Goal: Task Accomplishment & Management: Complete application form

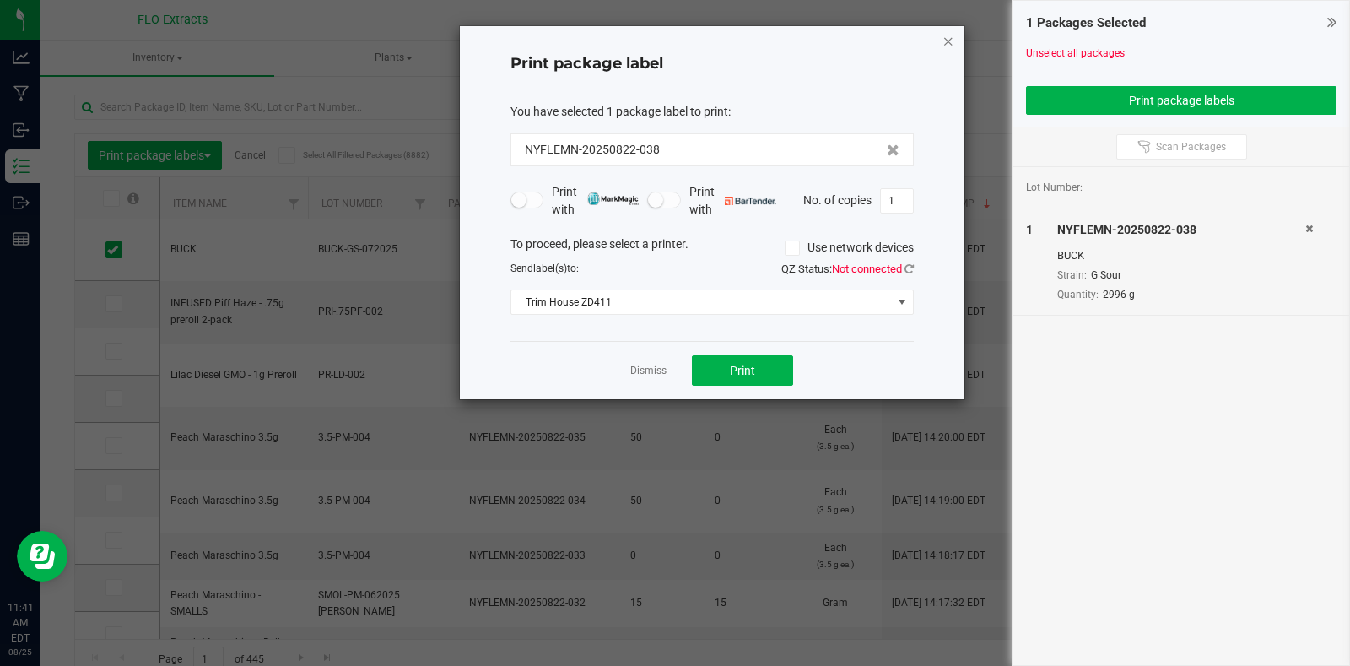
click at [953, 33] on icon "button" at bounding box center [948, 40] width 12 height 20
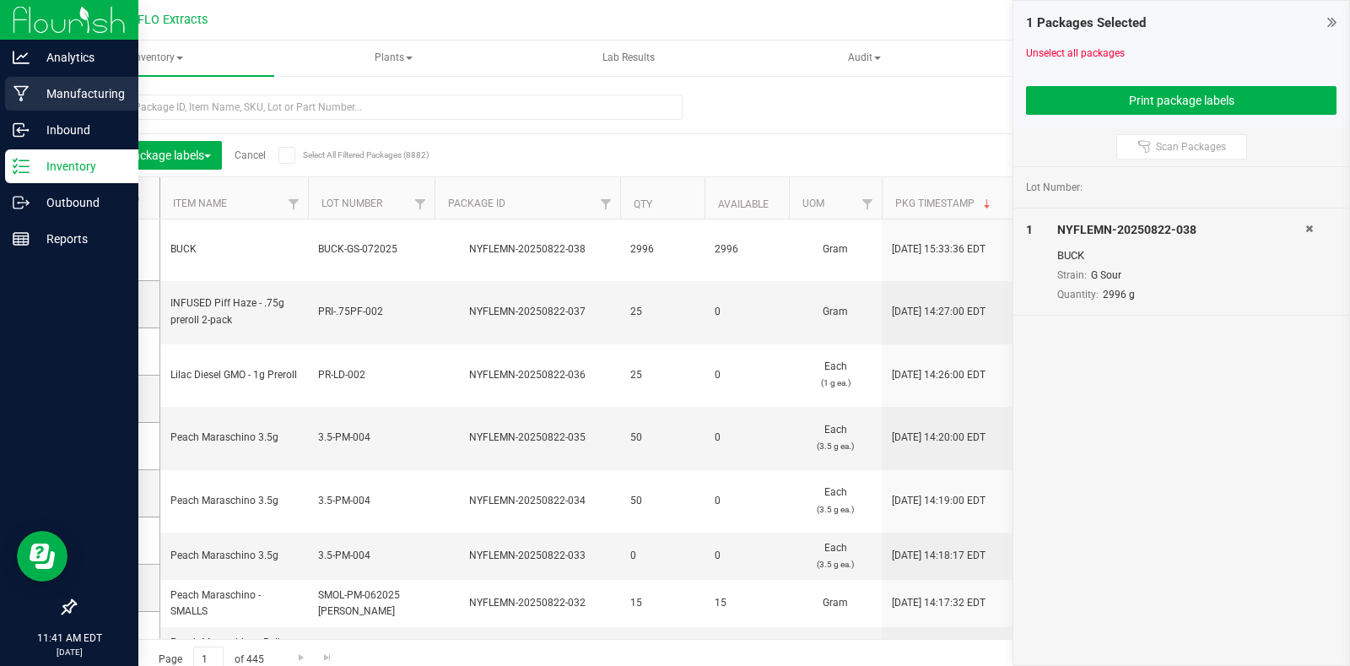
click at [81, 93] on p "Manufacturing" at bounding box center [80, 94] width 101 height 20
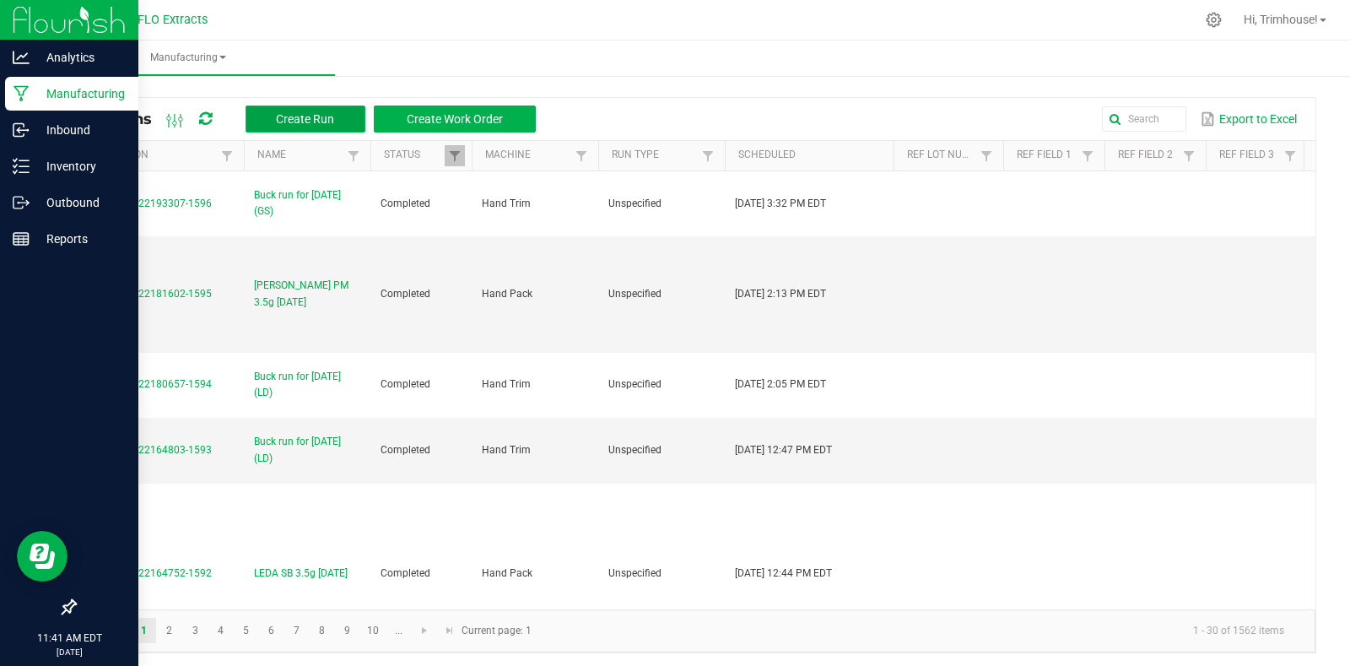
click at [286, 120] on span "Create Run" at bounding box center [305, 119] width 58 height 14
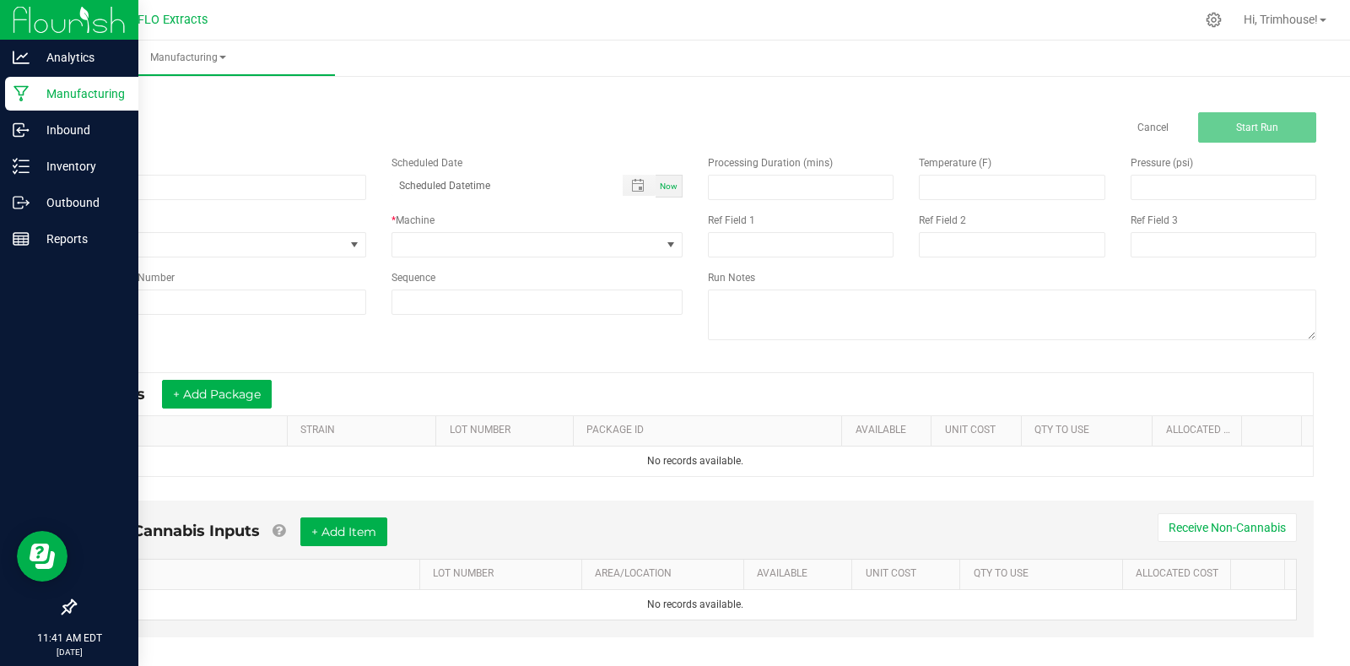
scroll to position [20, 0]
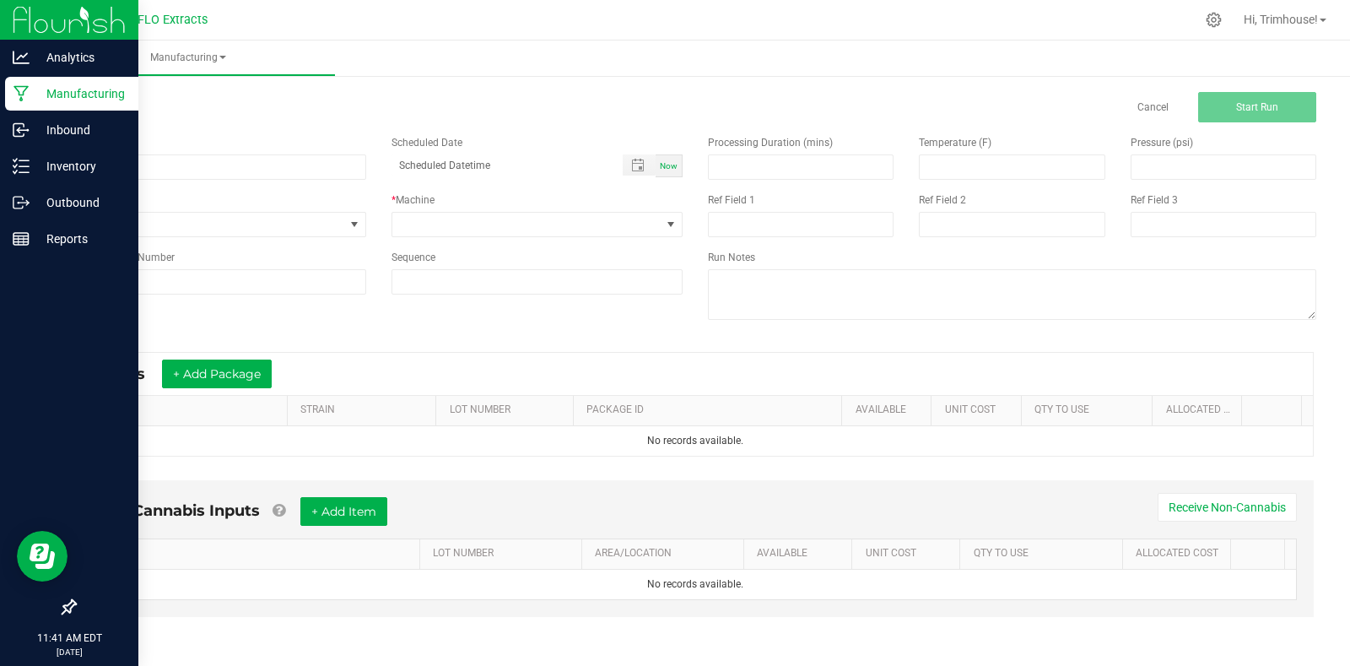
click at [293, 151] on div "Name" at bounding box center [220, 157] width 317 height 45
click at [290, 160] on input at bounding box center [220, 166] width 292 height 25
click at [483, 6] on div at bounding box center [748, 19] width 893 height 33
click at [225, 166] on input "Buck run for [DATE]" at bounding box center [220, 166] width 292 height 25
type input "Buck run for [DATE] (LD)"
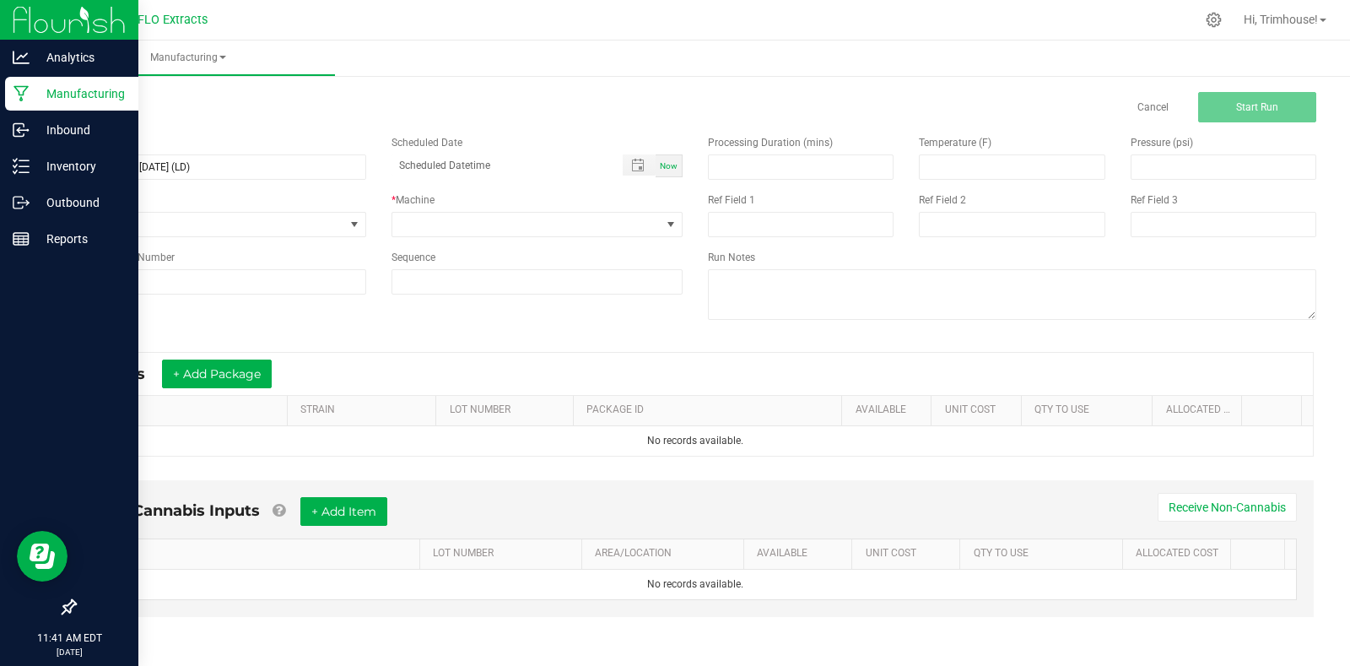
click at [662, 172] on div "Now" at bounding box center [669, 165] width 27 height 23
type input "[DATE] 11:41 AM"
click at [636, 224] on span at bounding box center [526, 225] width 269 height 24
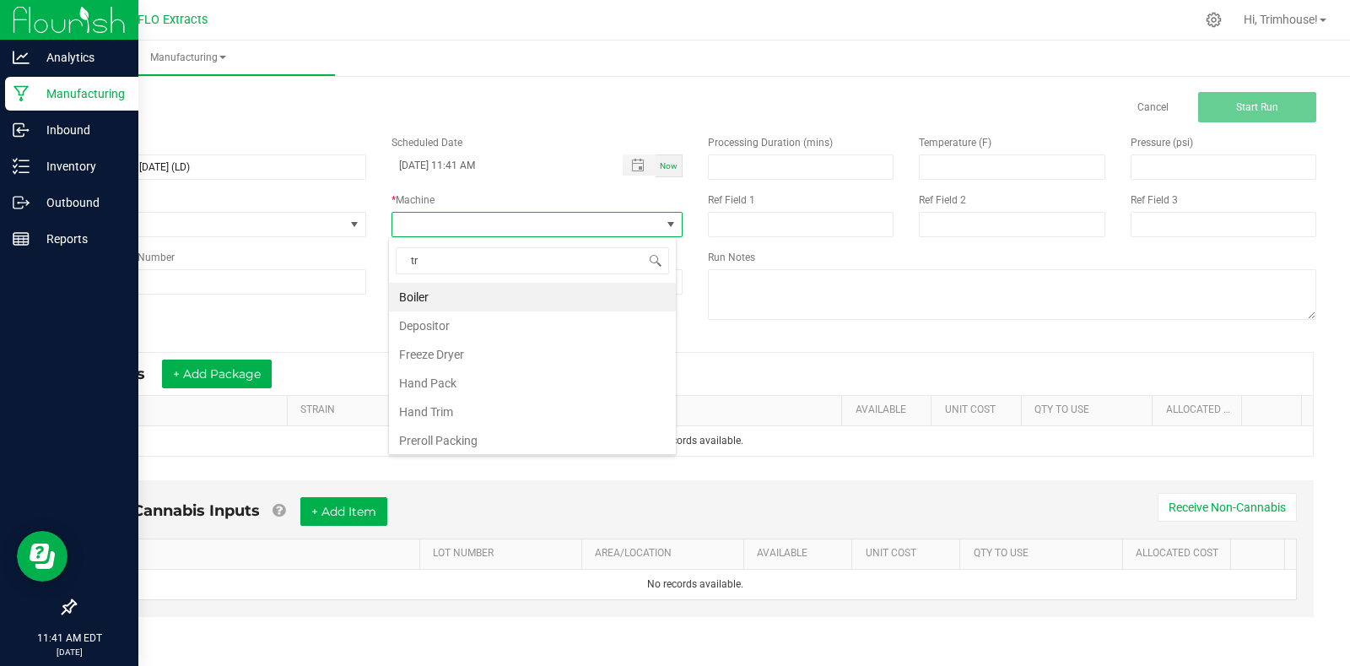
scroll to position [25, 289]
type input "trim"
click at [562, 299] on li "Hand Trim" at bounding box center [532, 297] width 287 height 29
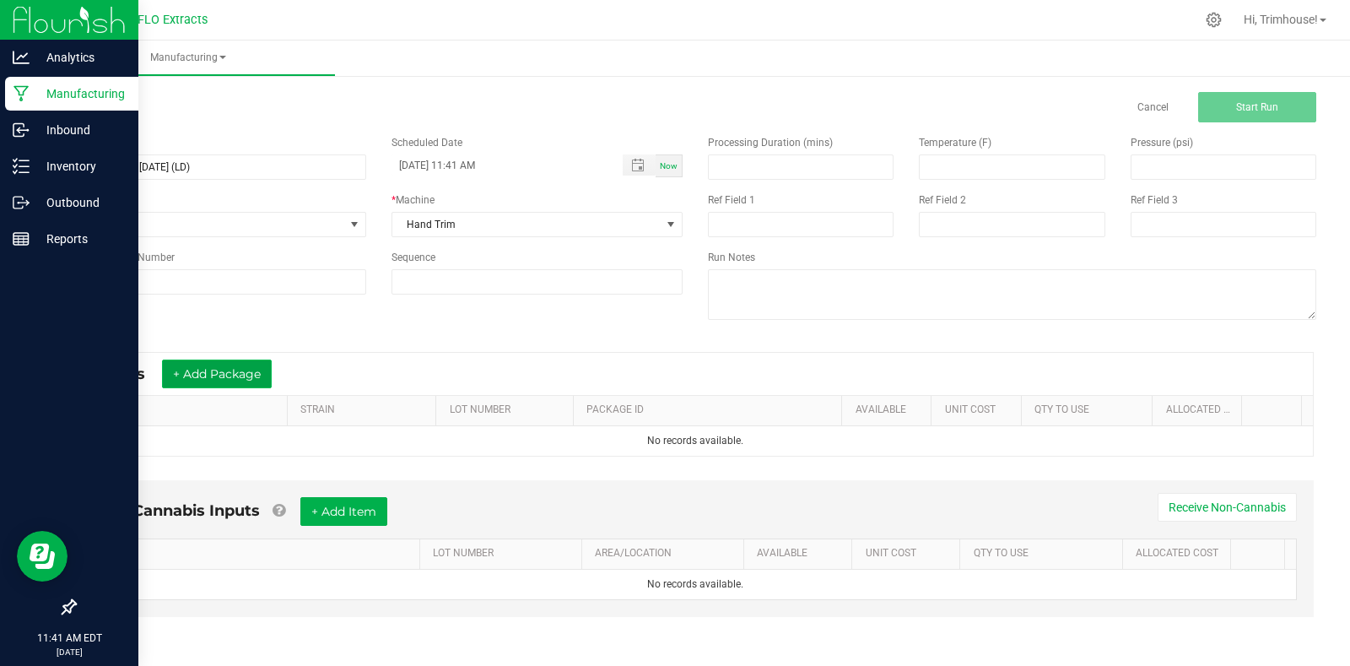
click at [247, 370] on button "+ Add Package" at bounding box center [217, 373] width 110 height 29
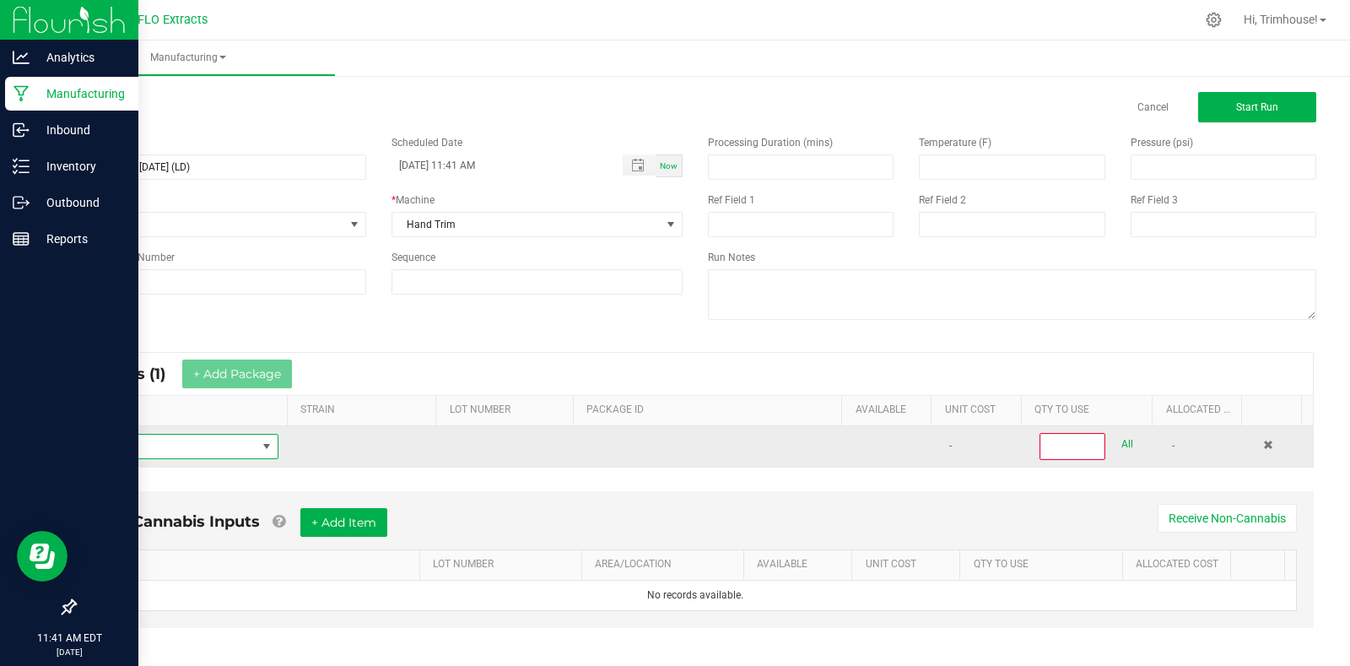
click at [232, 446] on span "NO DATA FOUND" at bounding box center [173, 447] width 168 height 24
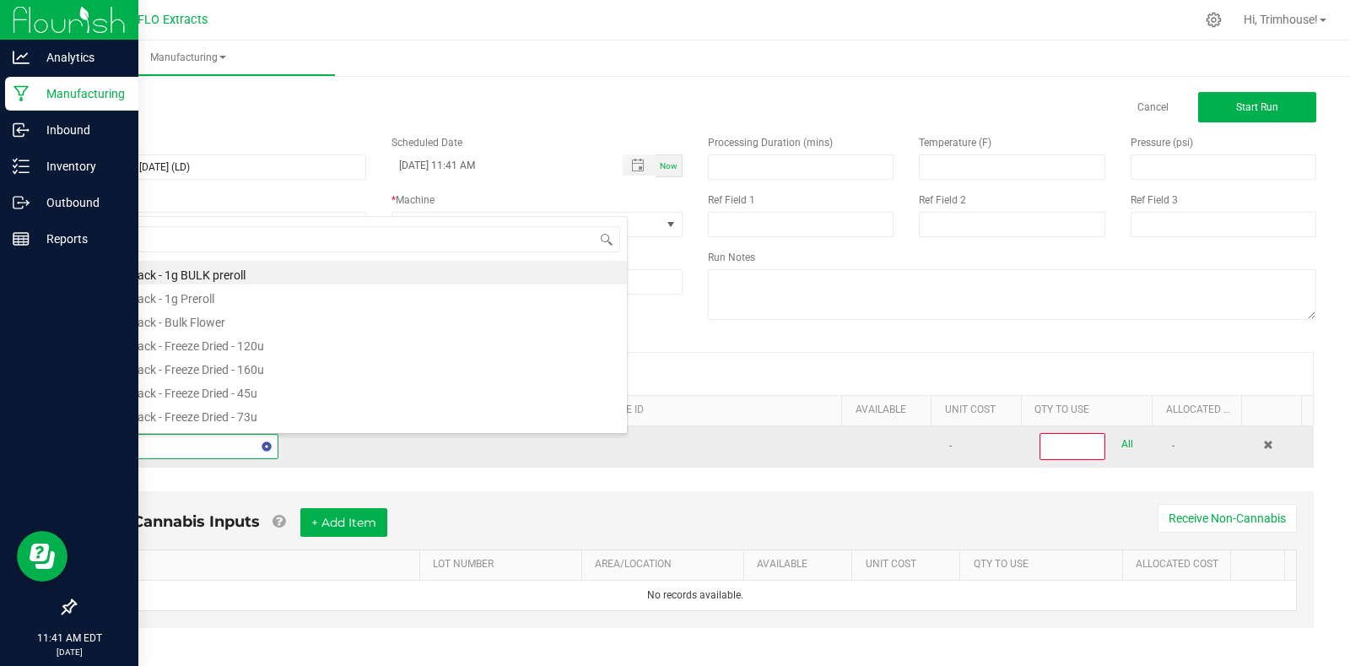
scroll to position [0, 0]
type input "harv"
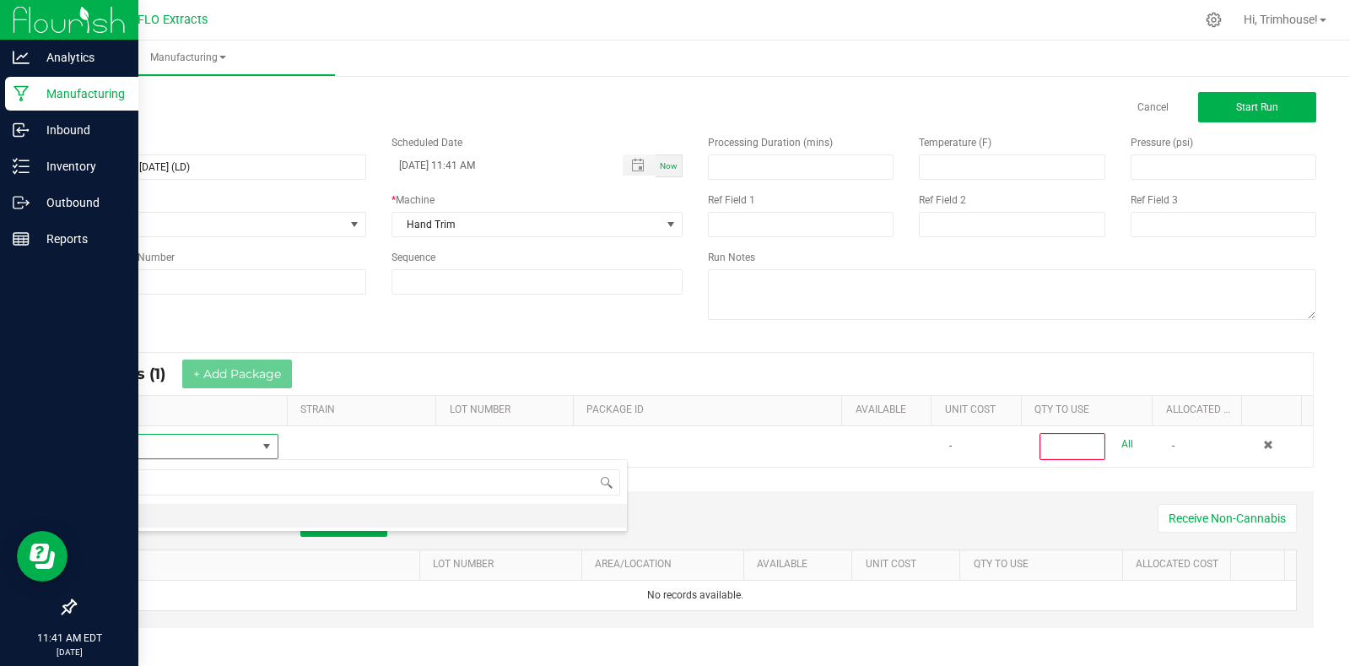
click at [181, 511] on li "HARV" at bounding box center [358, 516] width 538 height 24
type input "0"
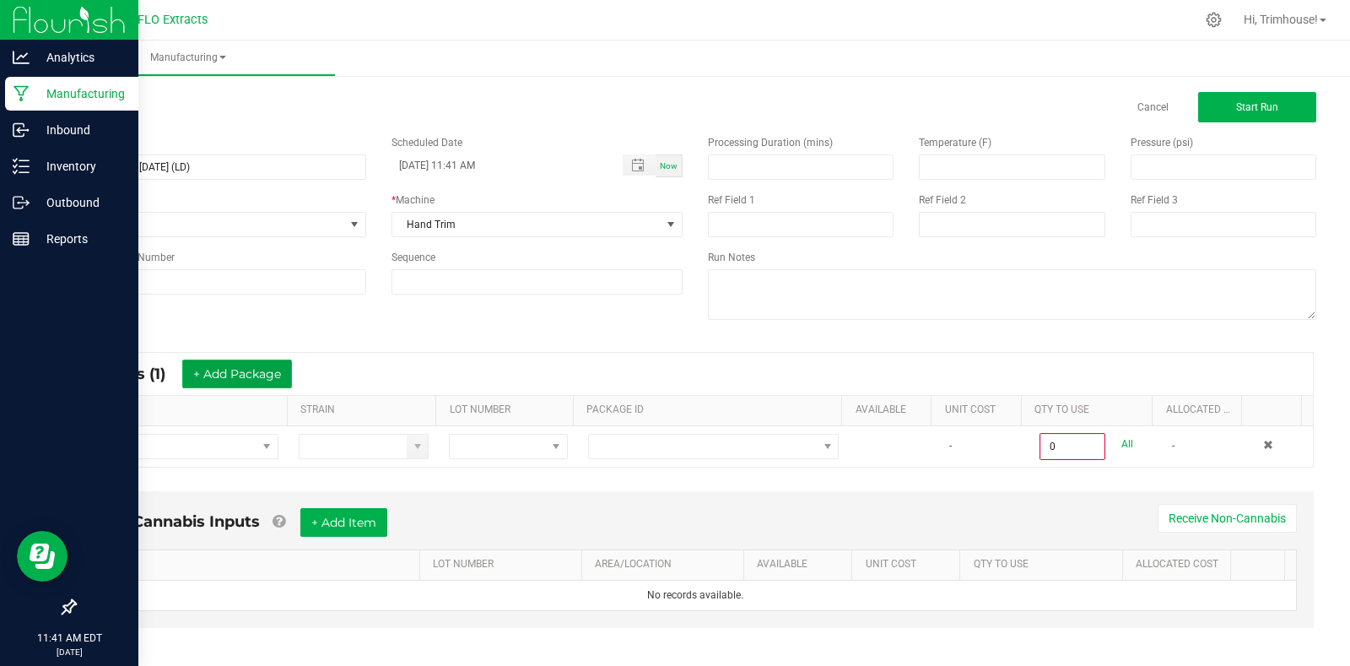
click at [235, 375] on button "+ Add Package" at bounding box center [237, 373] width 110 height 29
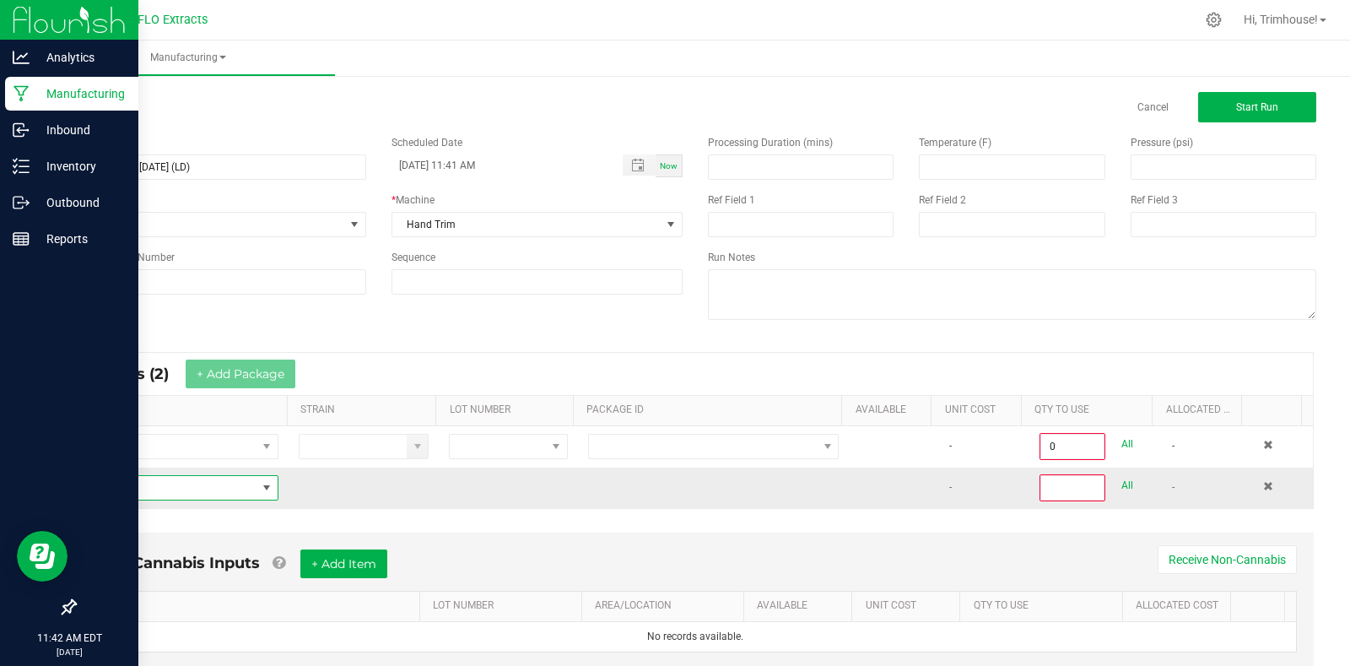
click at [195, 492] on span "NO DATA FOUND" at bounding box center [173, 488] width 168 height 24
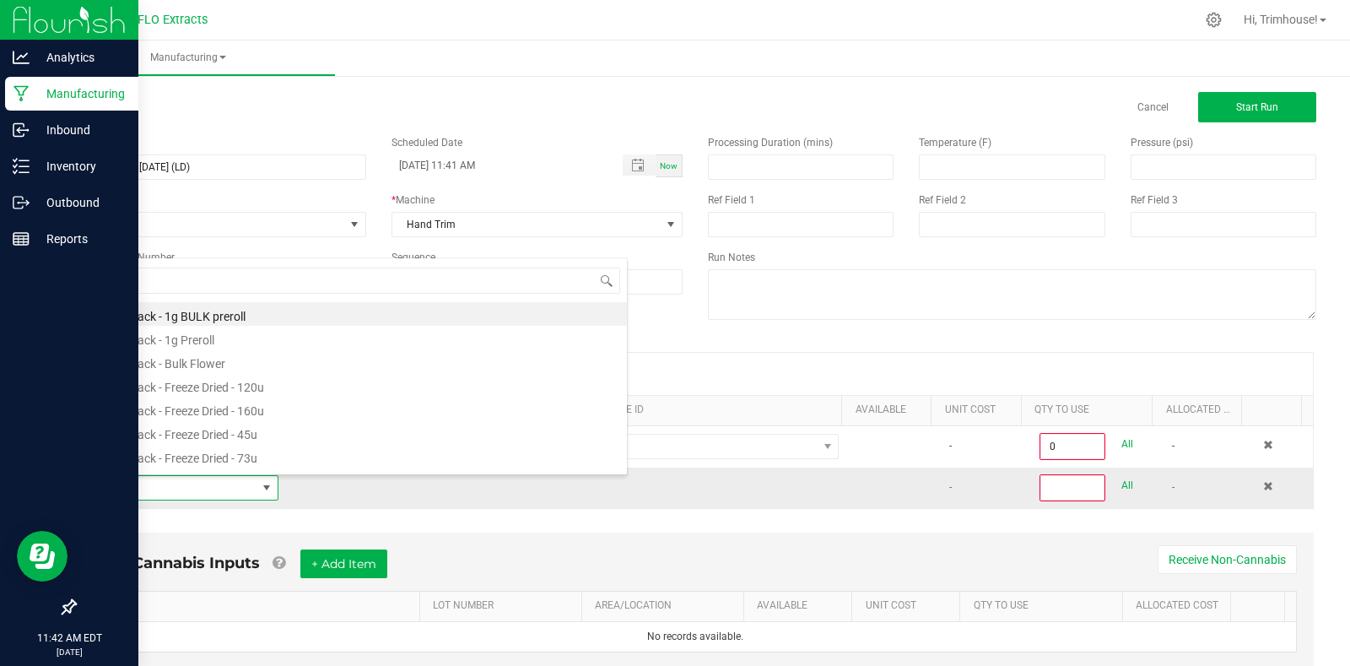
scroll to position [25, 185]
type input "harv"
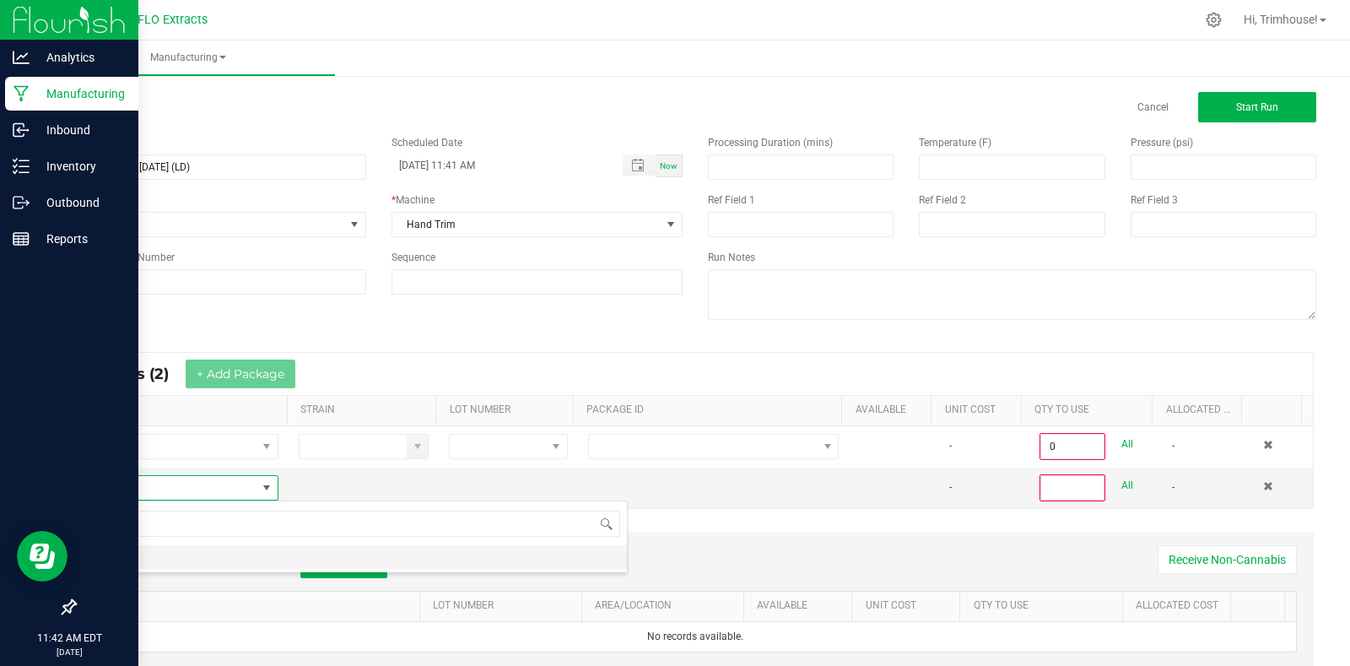
click at [167, 552] on li "HARV" at bounding box center [358, 557] width 538 height 24
type input "0"
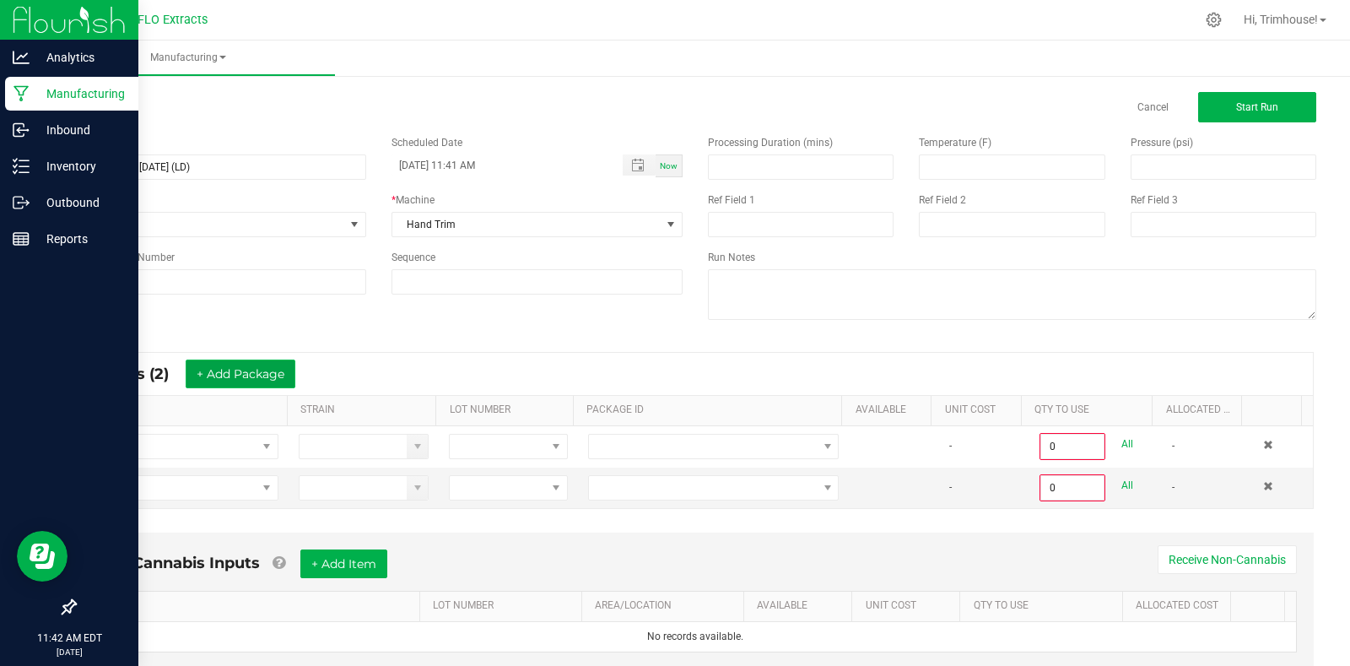
click at [266, 380] on button "+ Add Package" at bounding box center [241, 373] width 110 height 29
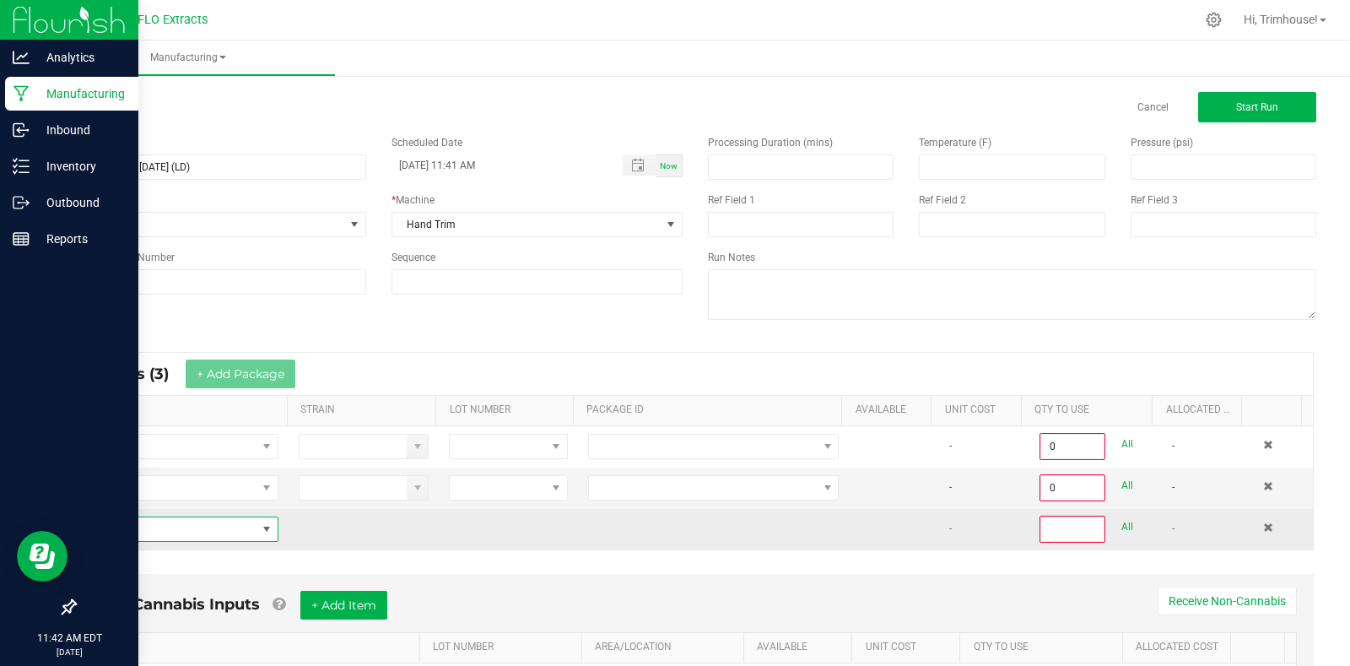
click at [213, 528] on span "NO DATA FOUND" at bounding box center [173, 529] width 168 height 24
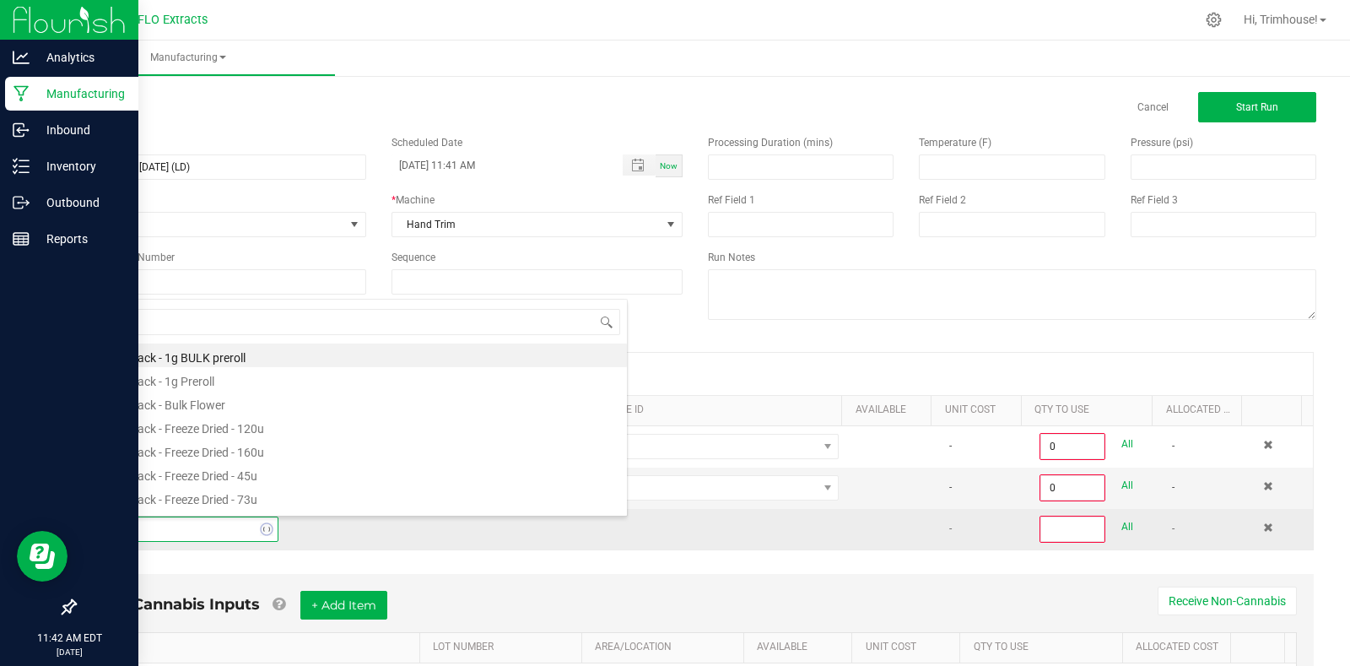
type input "harv"
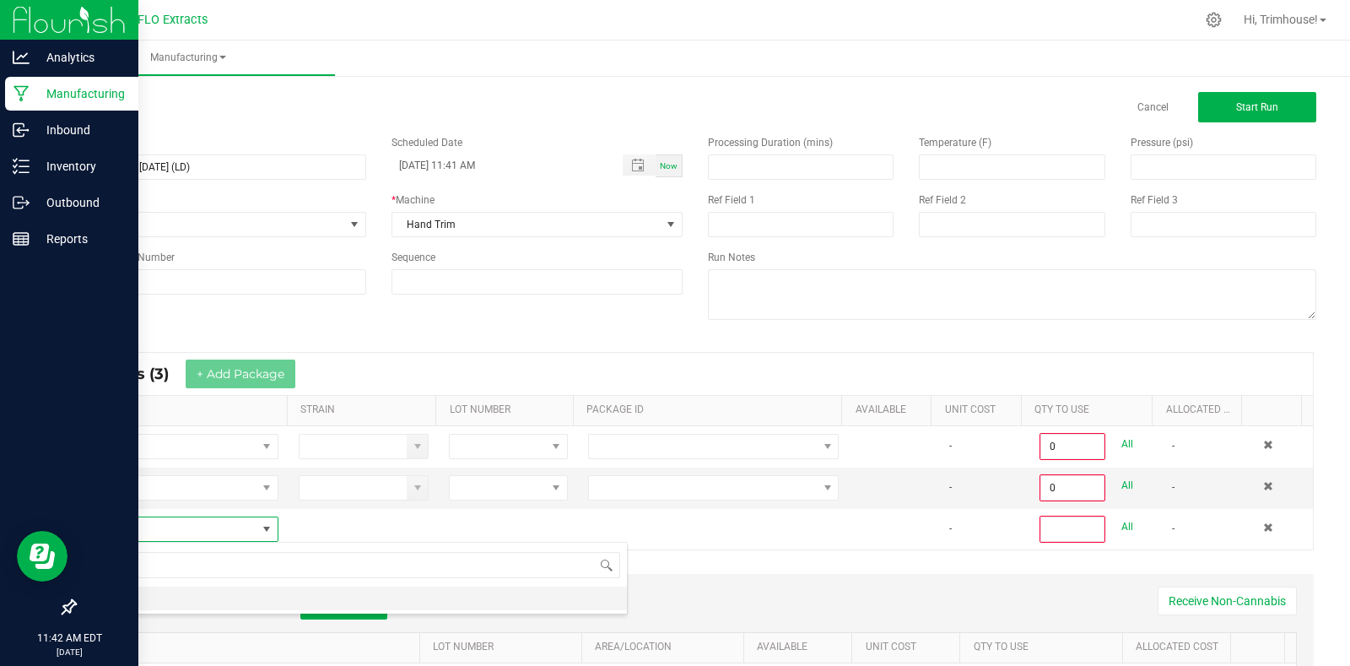
click at [186, 601] on li "HARV" at bounding box center [358, 598] width 538 height 24
type input "0"
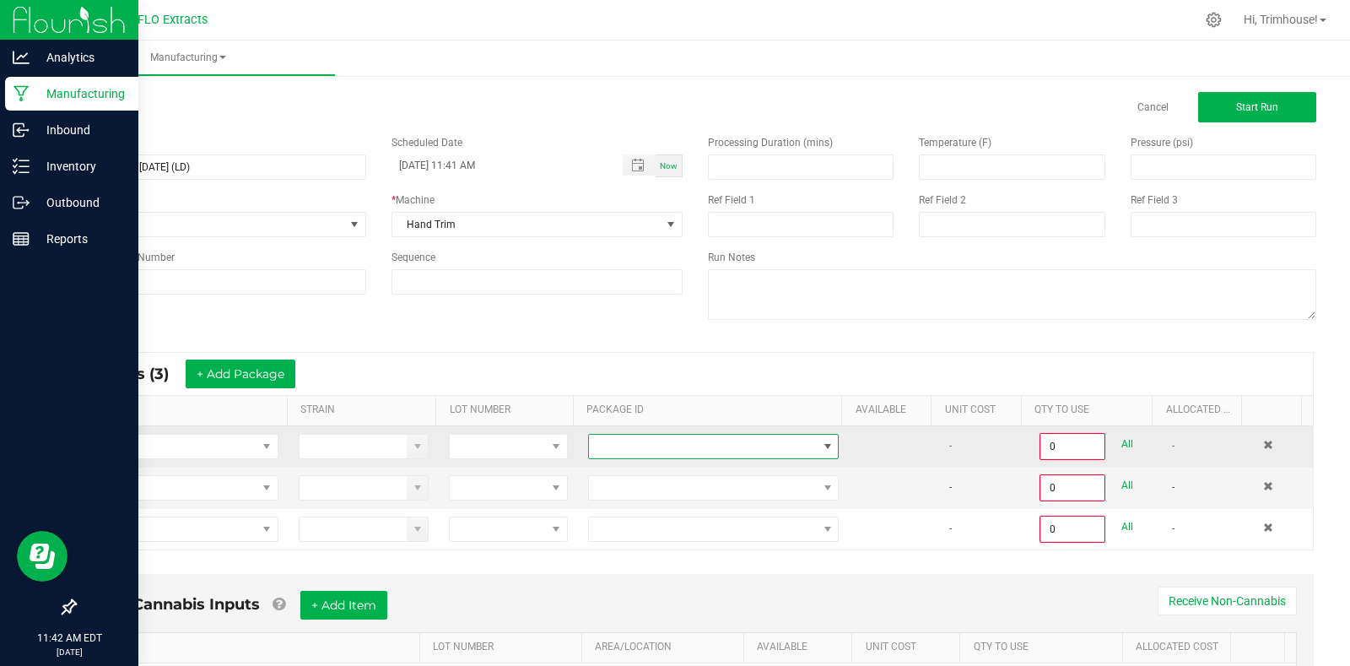
click at [821, 443] on span at bounding box center [828, 447] width 14 height 14
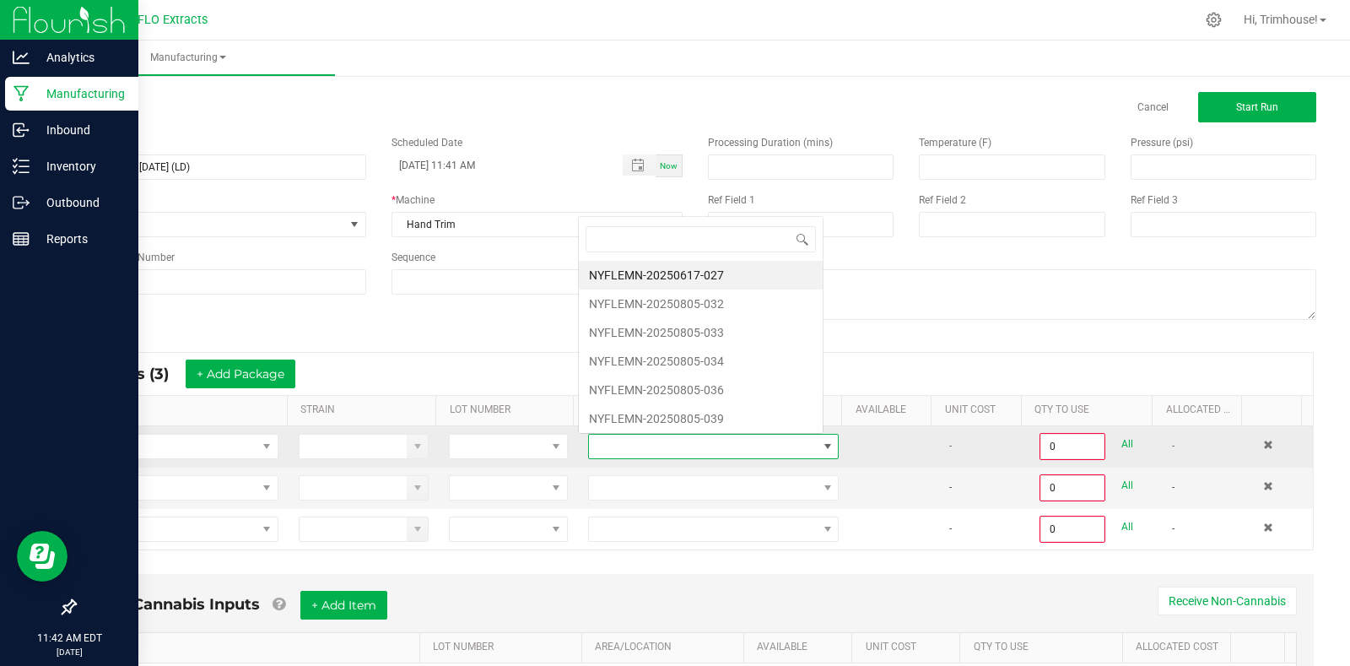
scroll to position [25, 243]
type input "805-039"
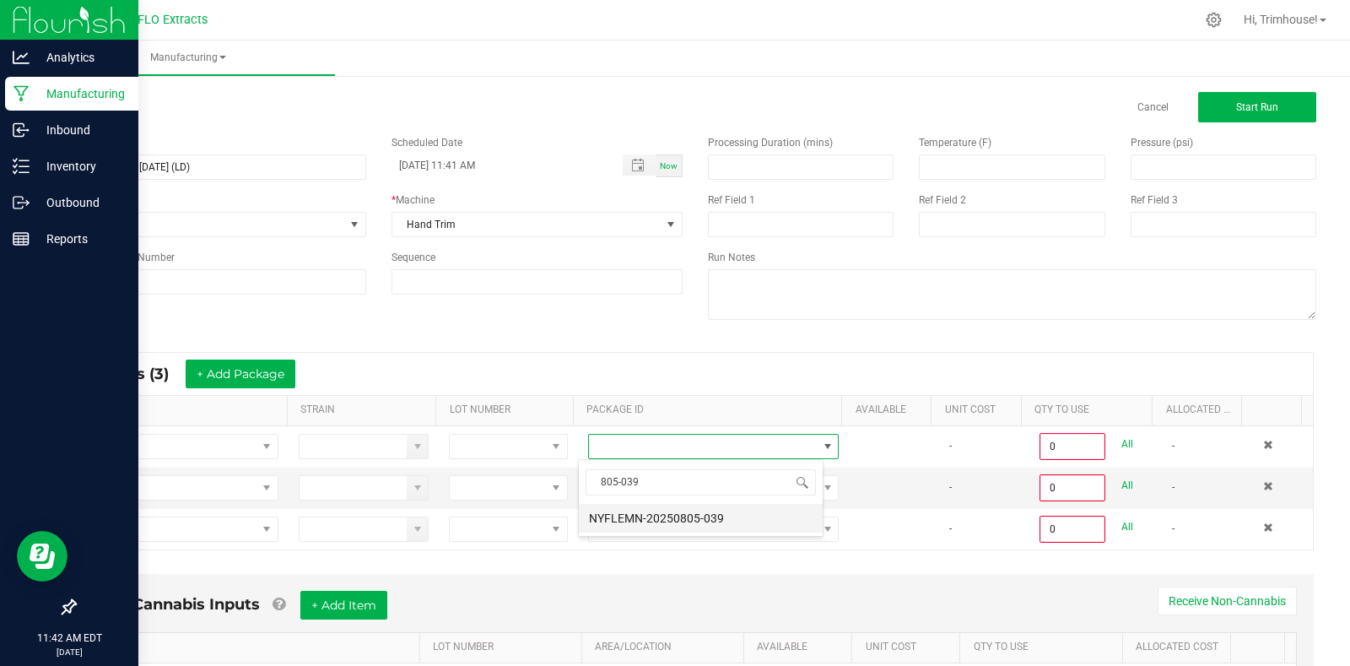
click at [721, 516] on li "NYFLEMN-20250805-039" at bounding box center [701, 518] width 244 height 29
type input "0.0000 g"
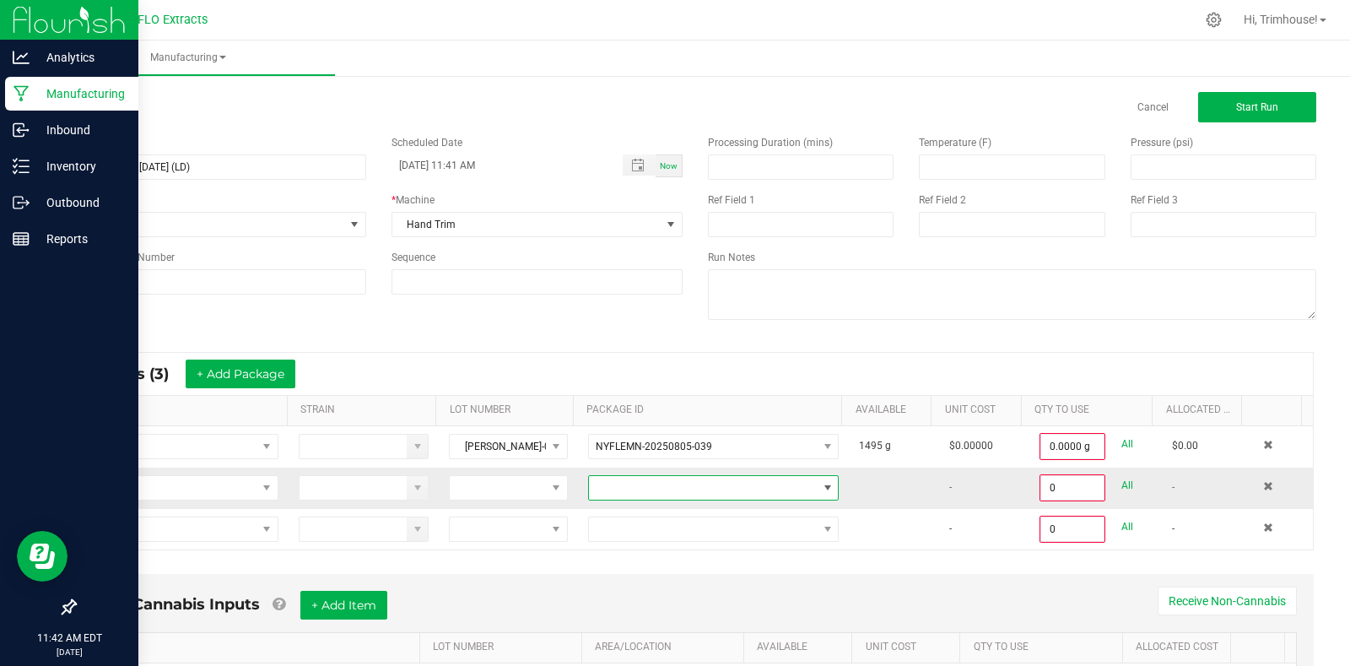
click at [710, 492] on span at bounding box center [703, 488] width 228 height 24
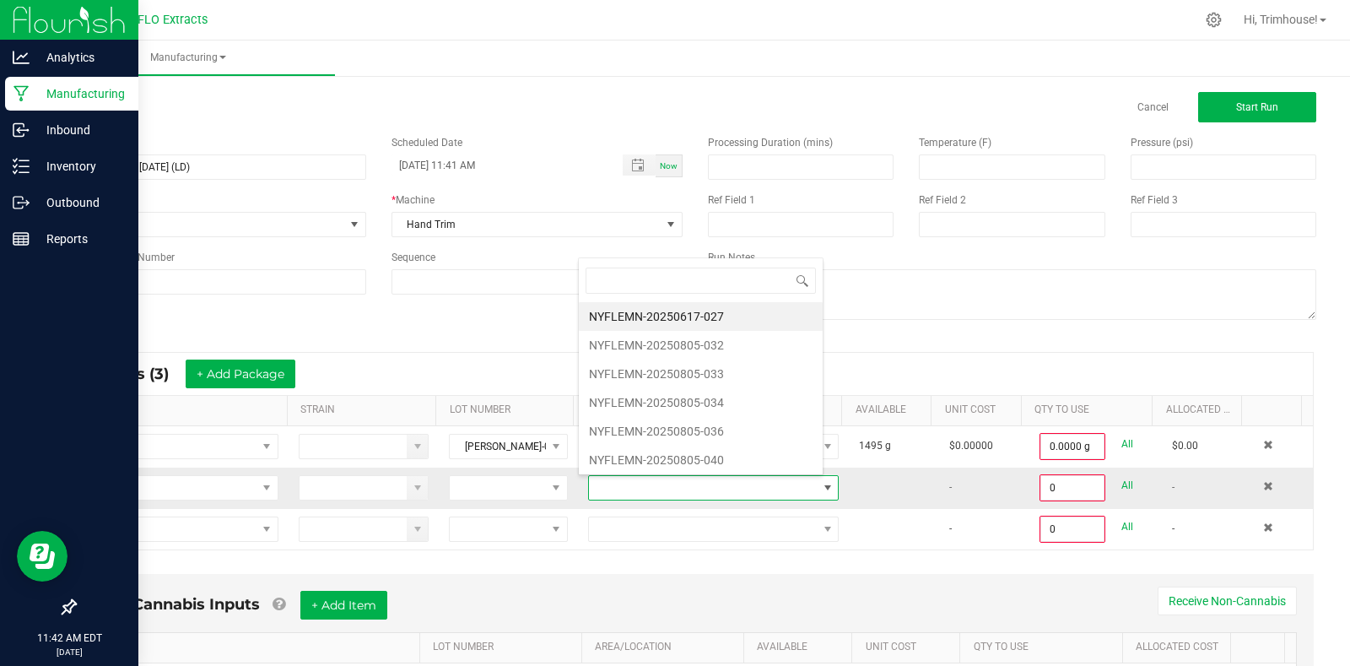
scroll to position [25, 243]
type input "805-040"
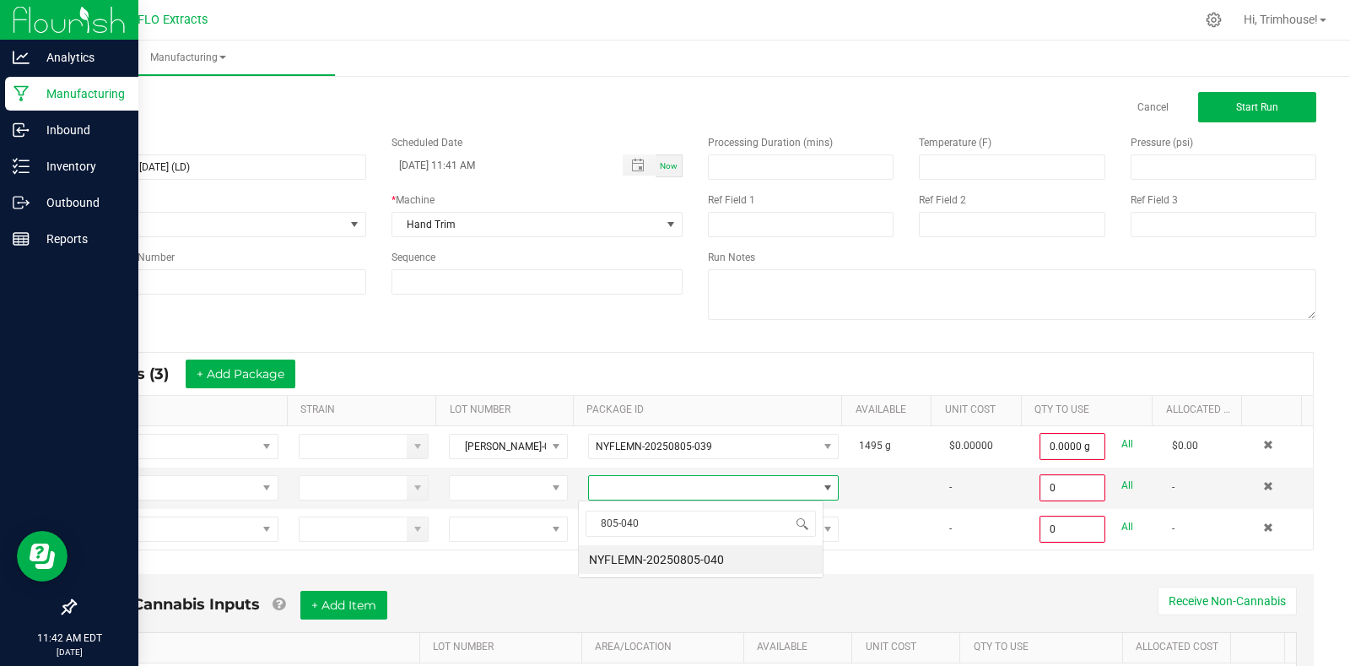
scroll to position [0, 0]
click at [749, 564] on li "NYFLEMN-20250805-040" at bounding box center [701, 559] width 244 height 29
type input "0.0000 g"
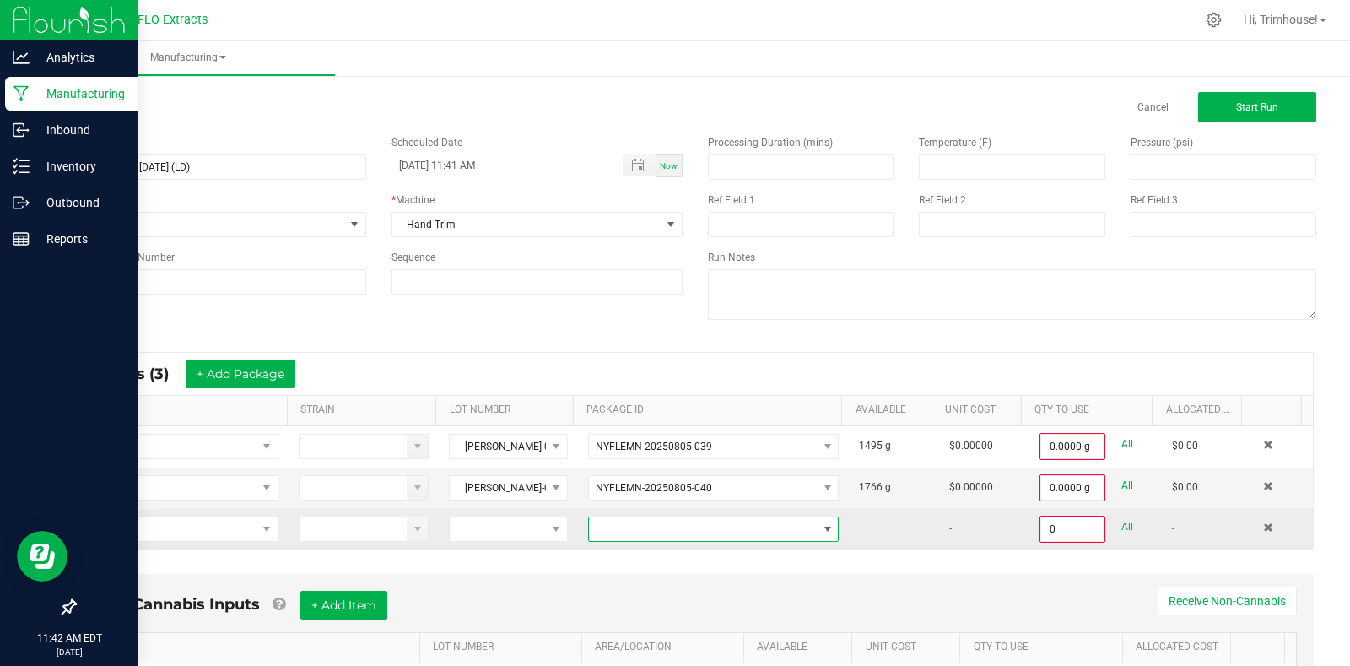
click at [732, 523] on span at bounding box center [703, 529] width 228 height 24
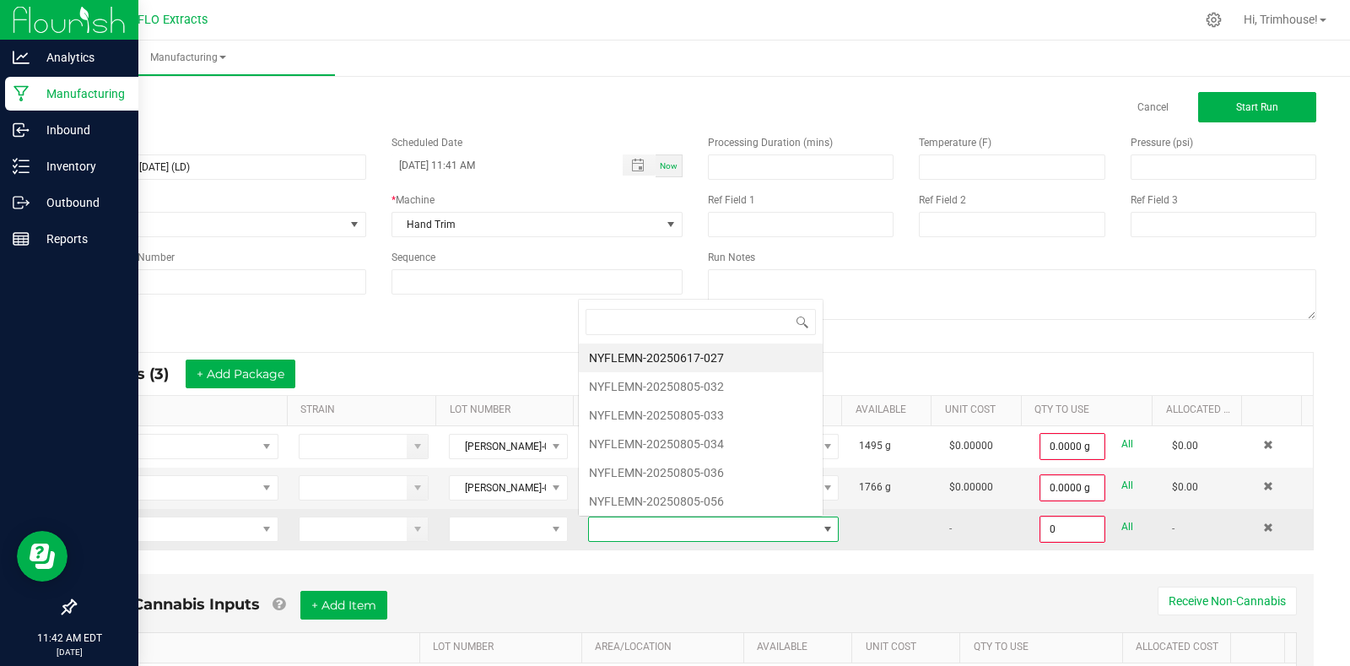
scroll to position [25, 243]
type input "805-036"
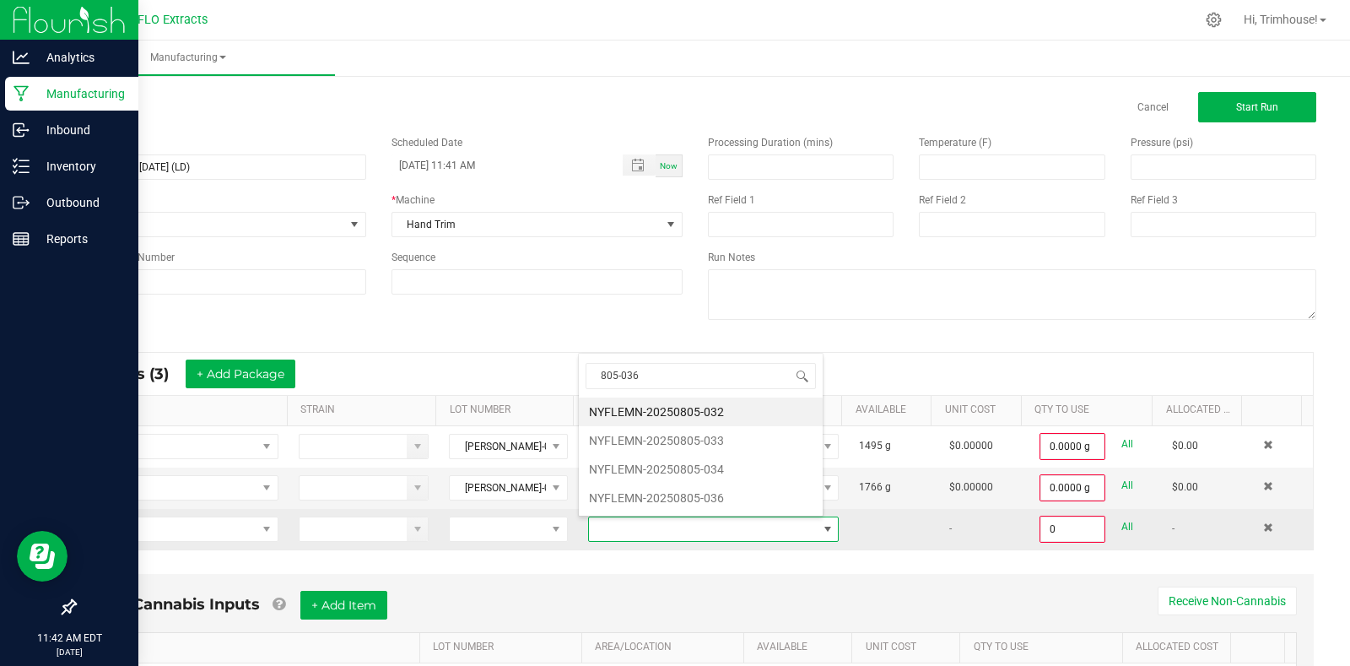
scroll to position [0, 0]
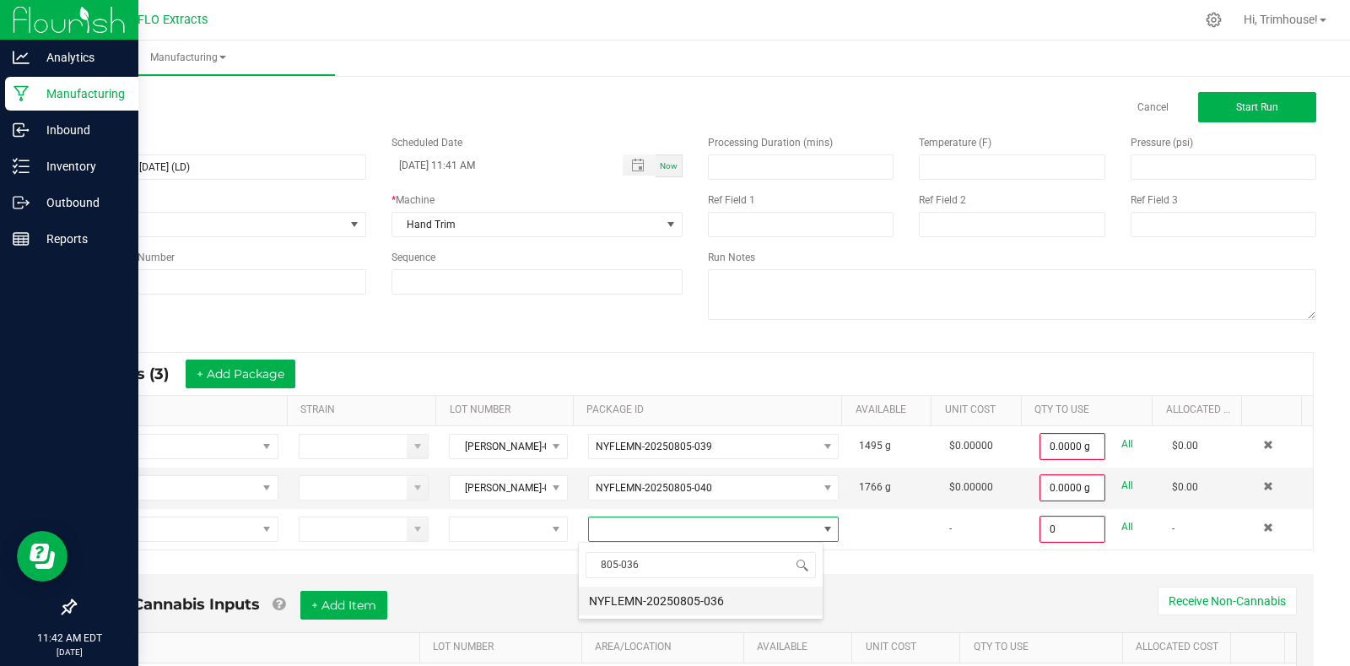
click at [685, 597] on li "NYFLEMN-20250805-036" at bounding box center [701, 600] width 244 height 29
type input "0.0000 g"
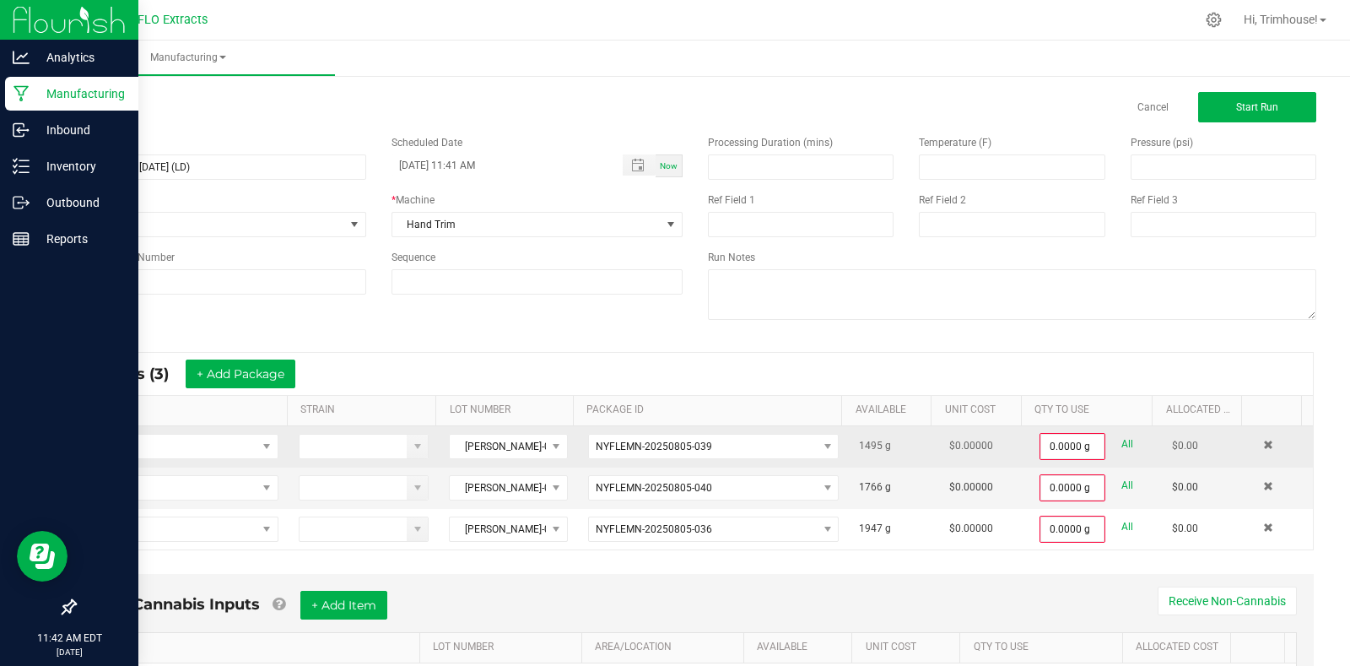
click at [1121, 441] on link "All" at bounding box center [1127, 444] width 12 height 23
type input "1495.0000 g"
click at [1121, 482] on link "All" at bounding box center [1127, 484] width 12 height 23
type input "1766.0000 g"
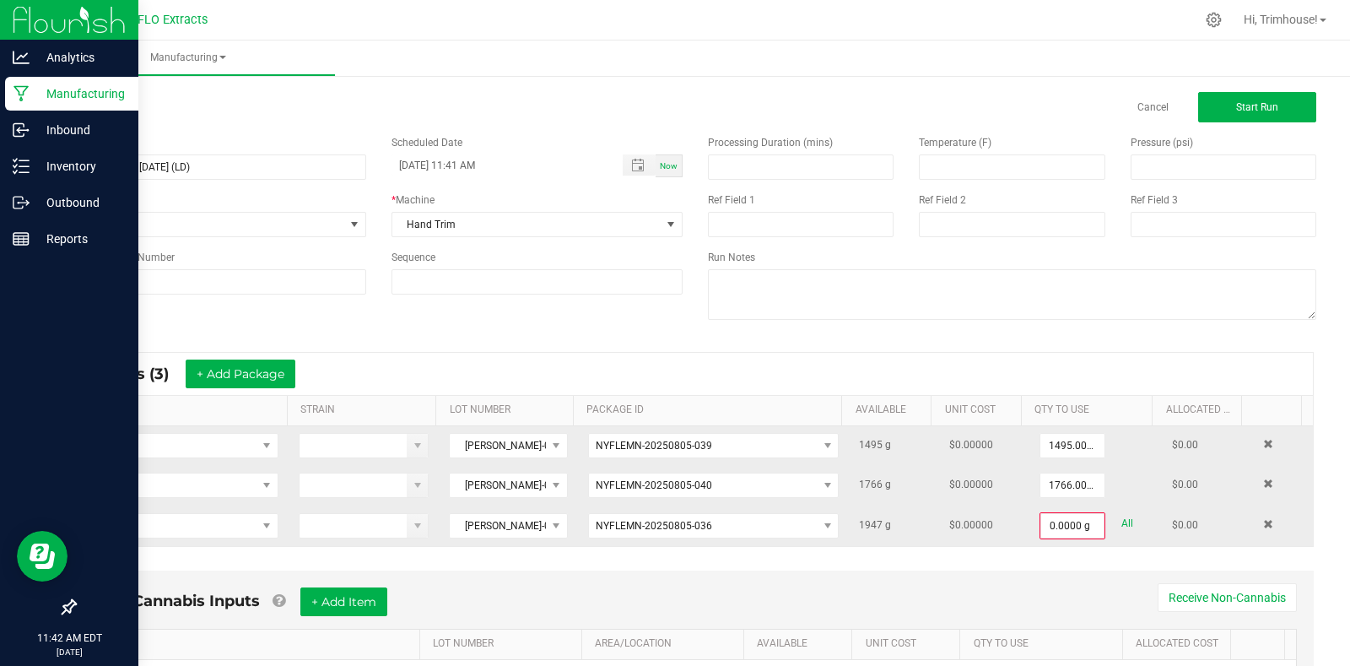
click at [1121, 526] on link "All" at bounding box center [1127, 523] width 12 height 23
type input "1947.0000 g"
click at [1253, 111] on span "Start Run" at bounding box center [1257, 107] width 42 height 12
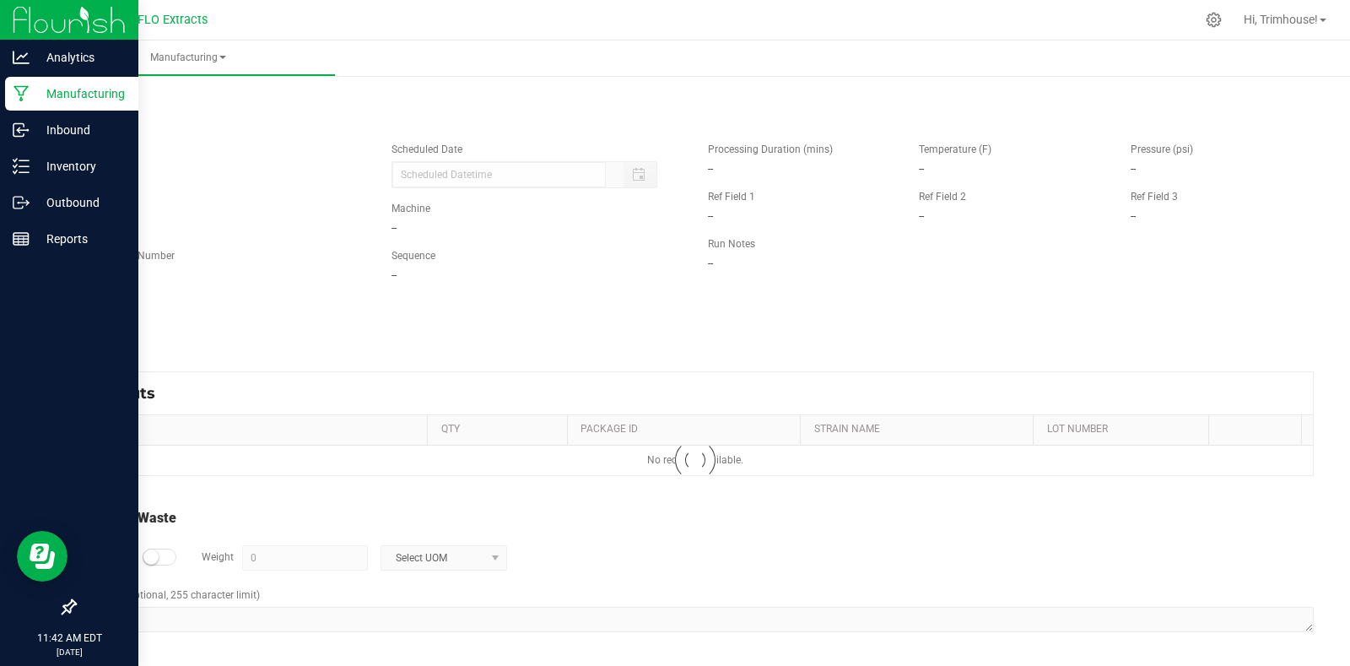
type input "[DATE] 11:41 AM"
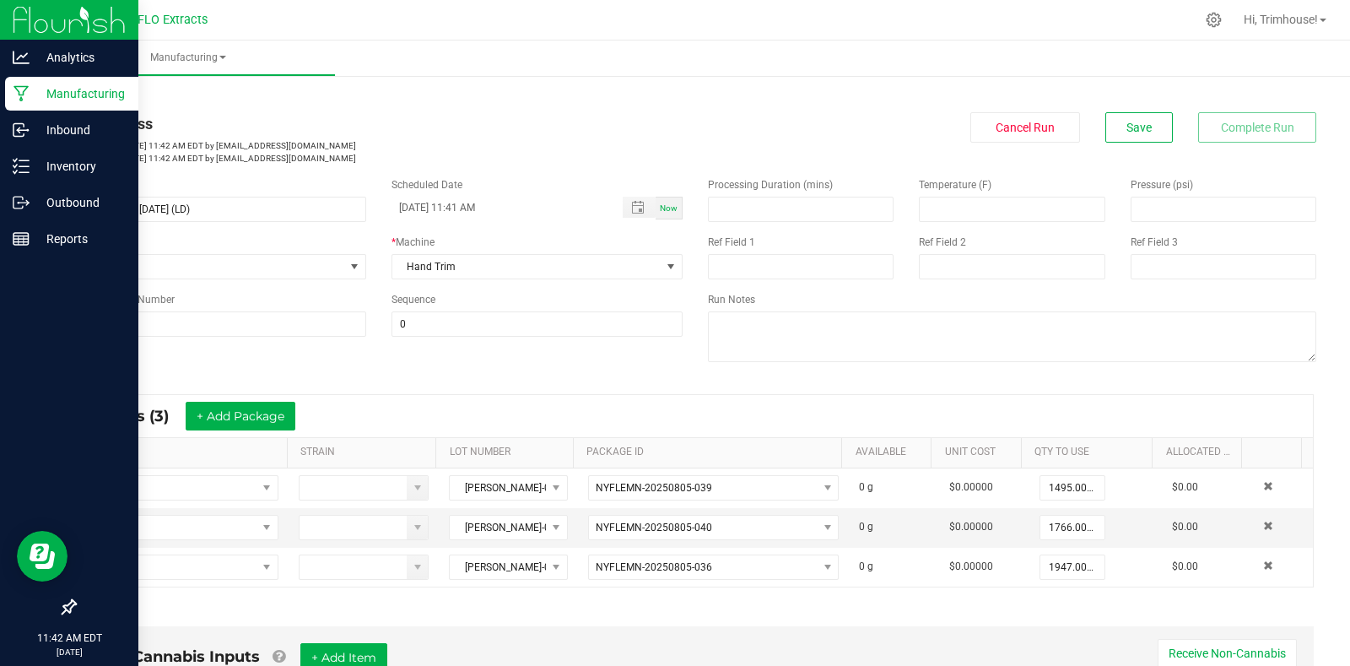
scroll to position [441, 0]
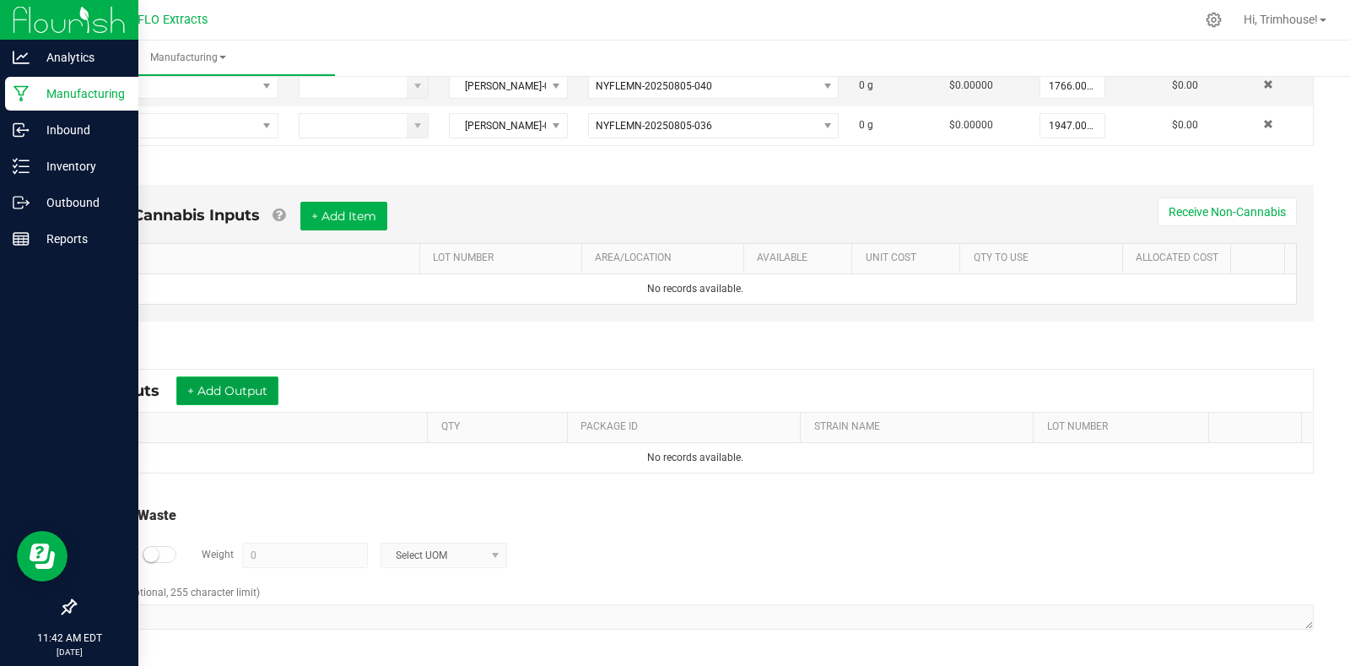
click at [209, 390] on button "+ Add Output" at bounding box center [227, 390] width 102 height 29
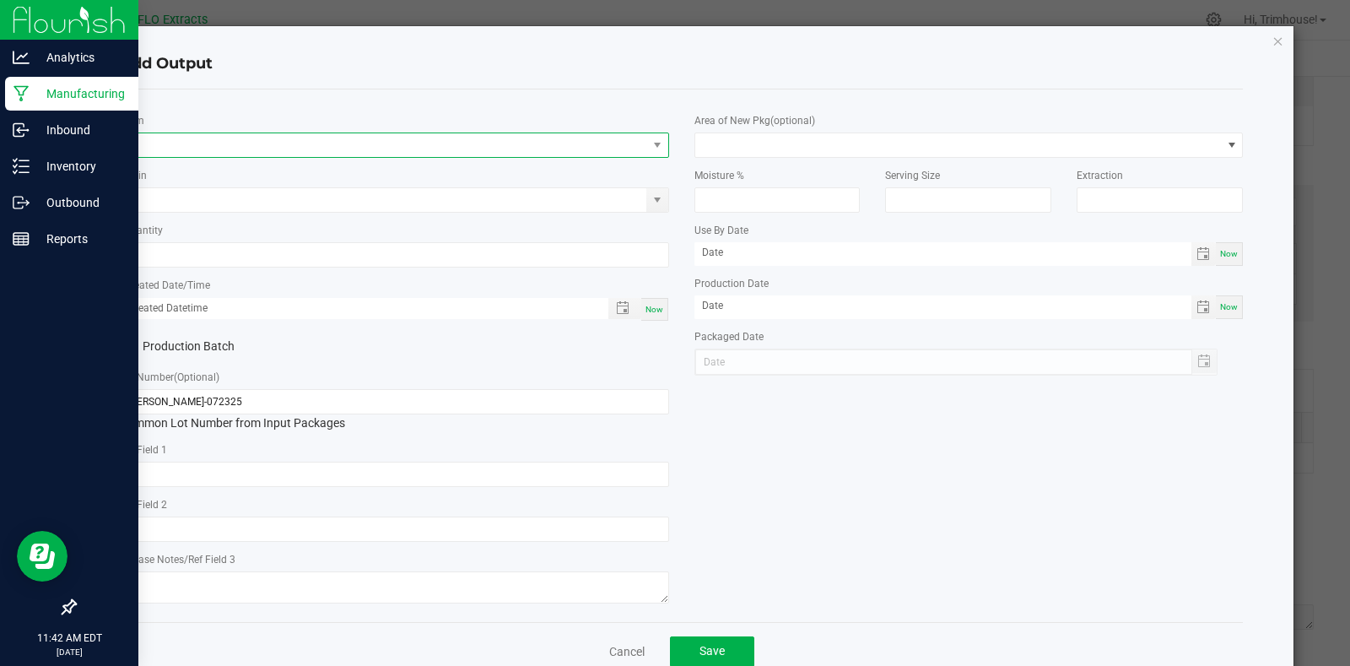
click at [204, 137] on span "NO DATA FOUND" at bounding box center [384, 145] width 527 height 24
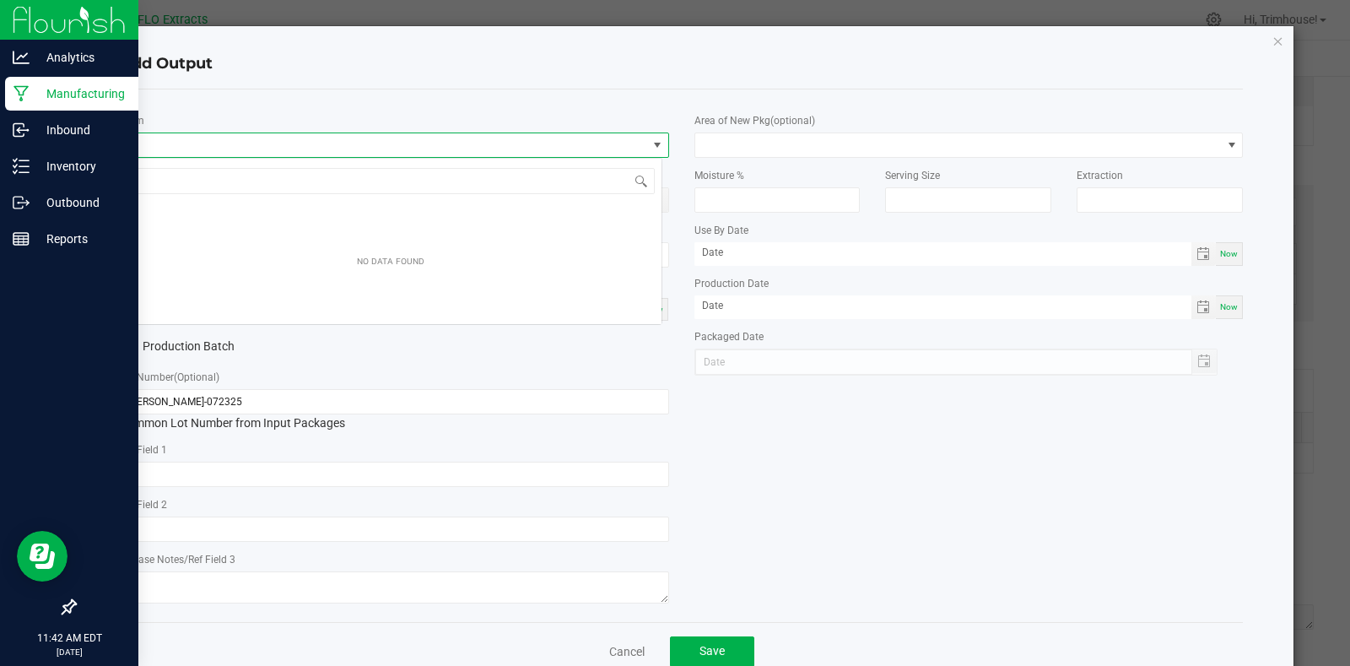
scroll to position [25, 543]
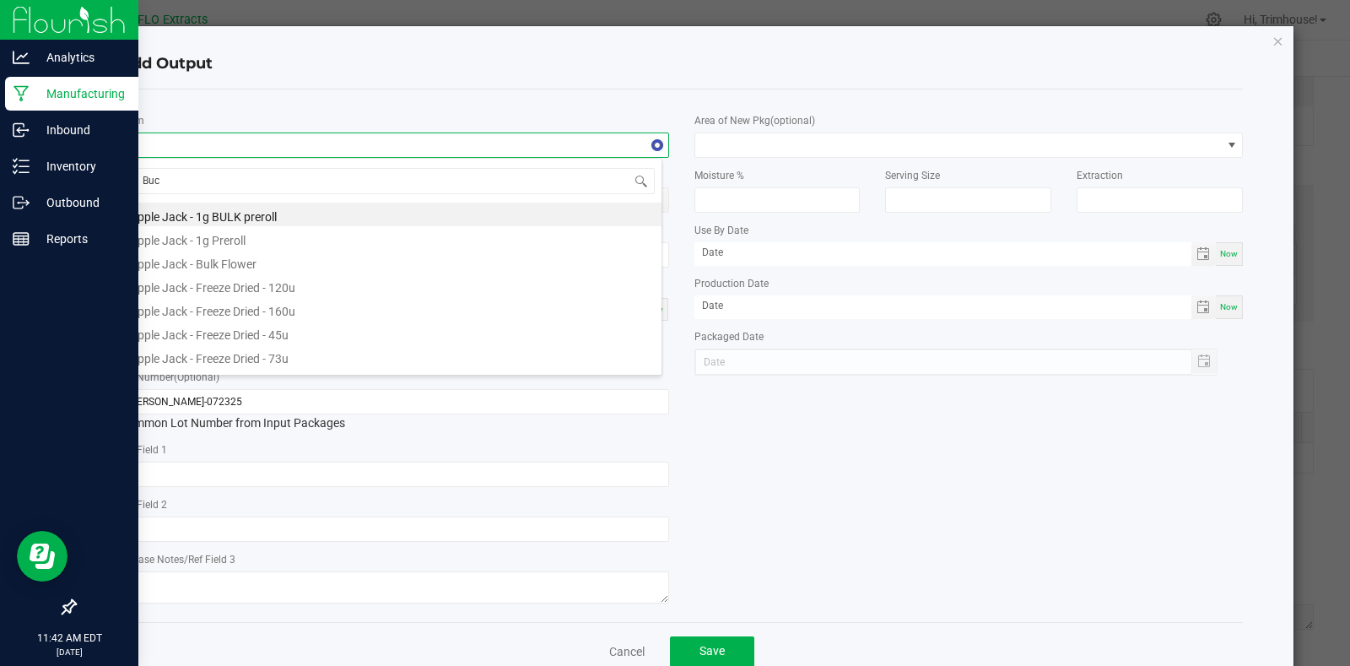
type input "Buck"
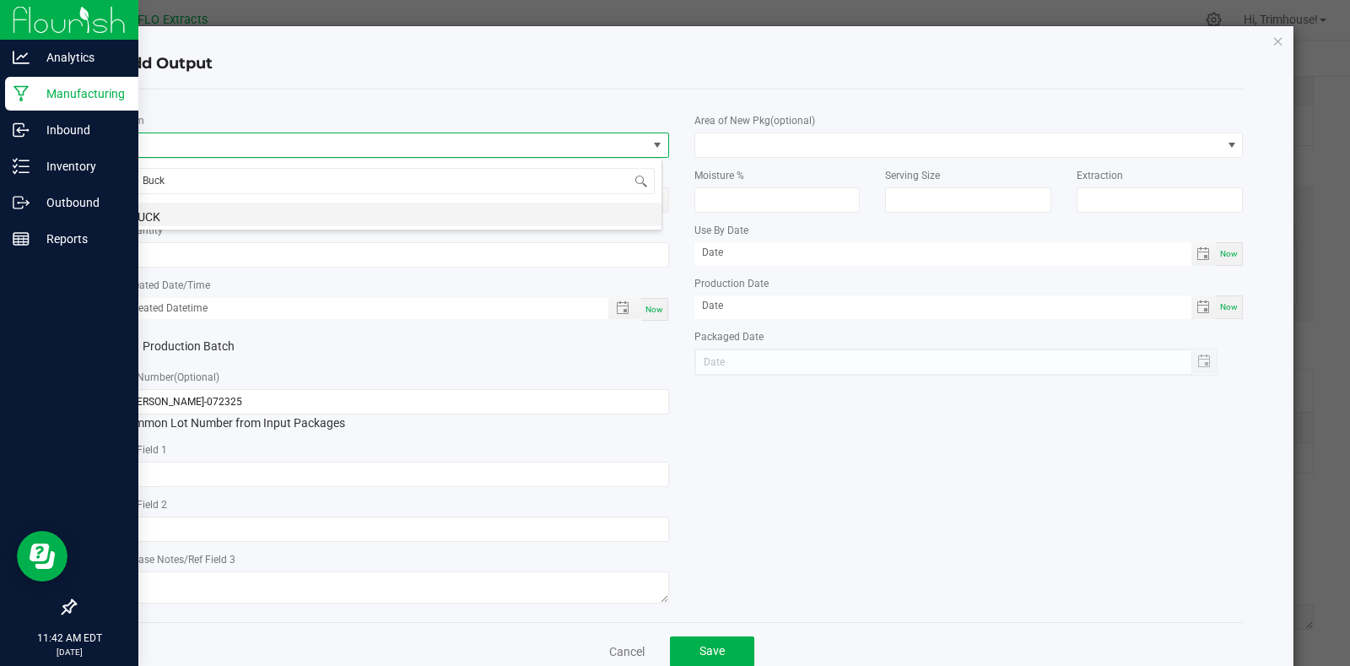
click at [168, 208] on li "BUCK" at bounding box center [391, 215] width 542 height 24
type input "0.0000 g"
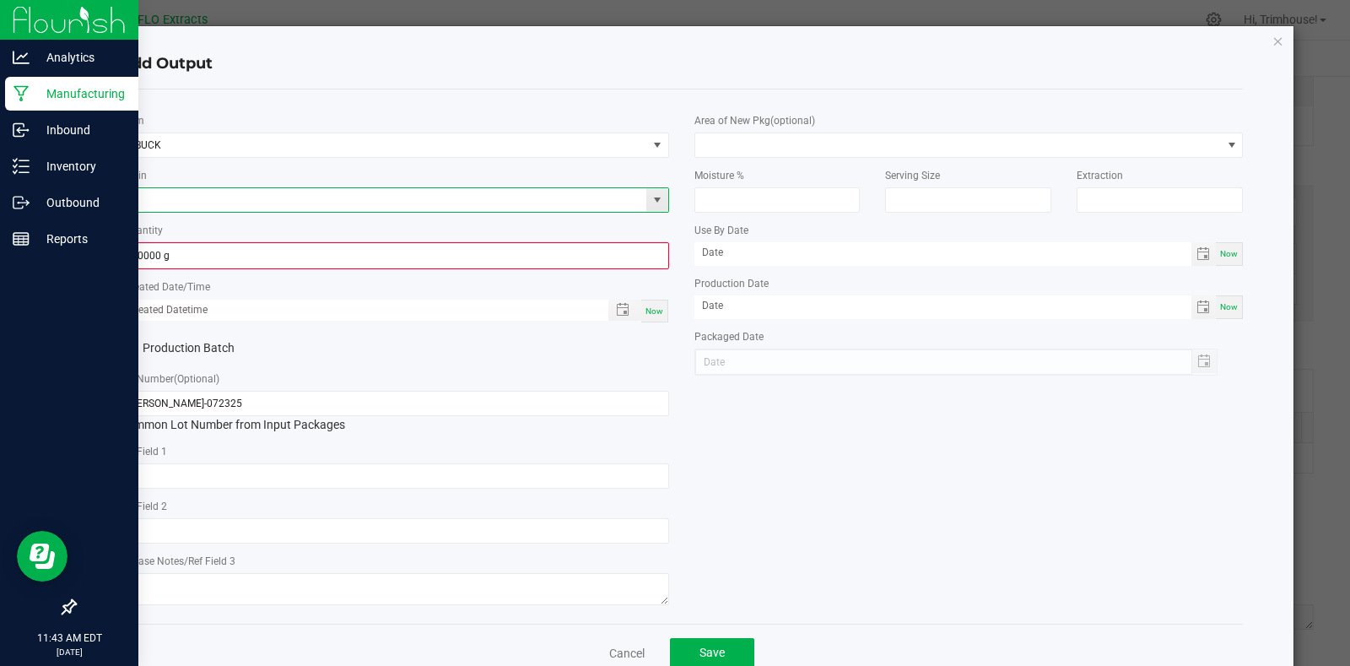
click at [170, 197] on input at bounding box center [384, 200] width 527 height 24
click at [167, 230] on li "Lilac Diesel GMO" at bounding box center [391, 228] width 542 height 24
type input "Lilac Diesel GMO"
click at [428, 360] on div "Production Batch" at bounding box center [394, 348] width 575 height 25
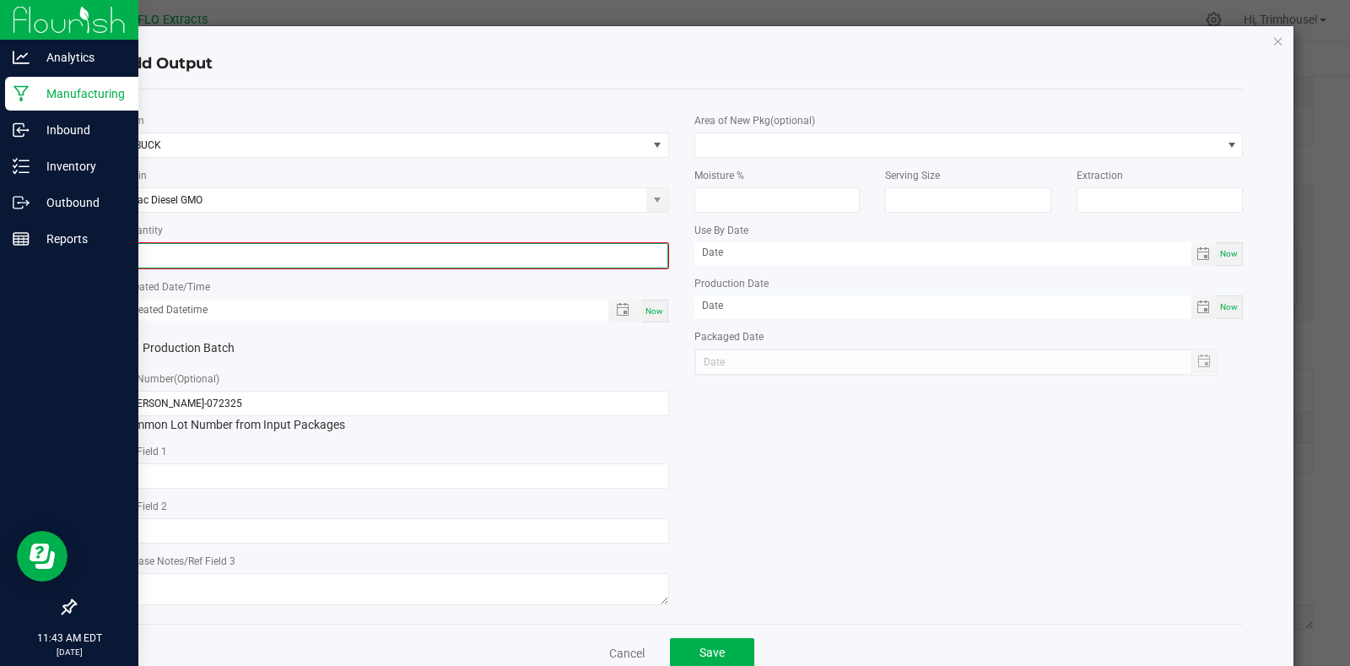
click at [328, 254] on input "0" at bounding box center [395, 256] width 546 height 24
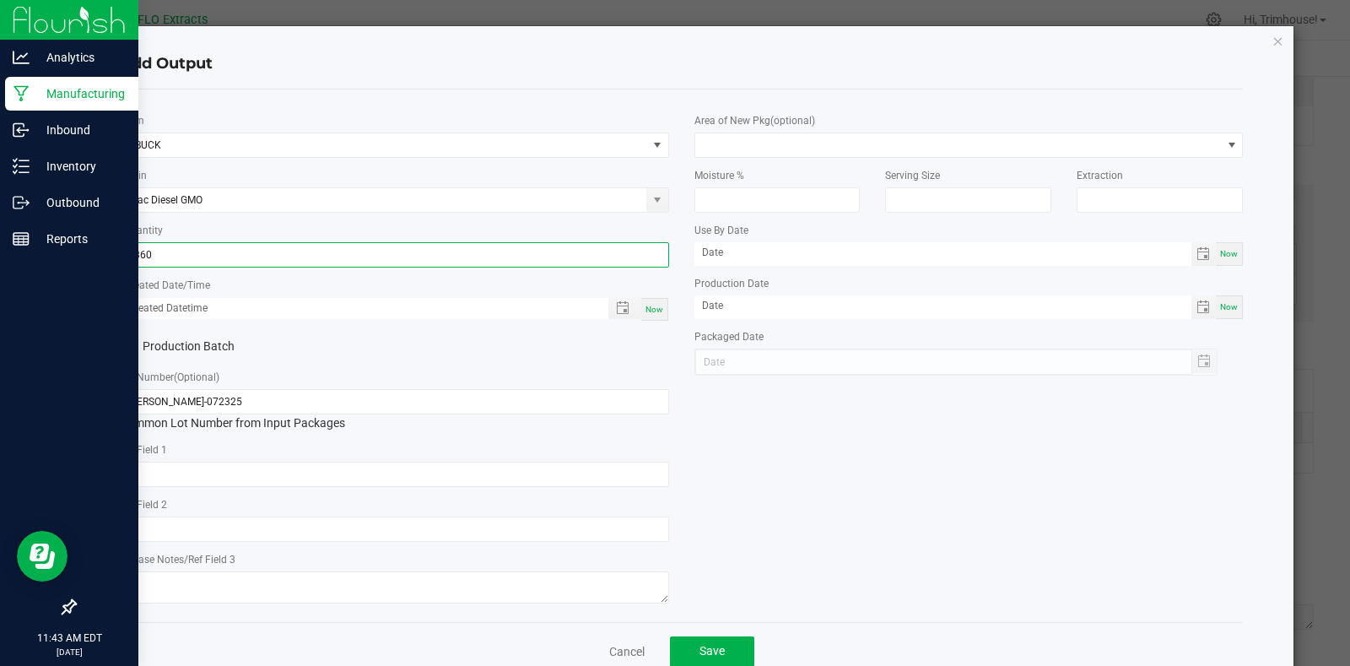
type input "3360.0000 g"
click at [654, 305] on span "Now" at bounding box center [654, 309] width 18 height 9
type input "[DATE] 11:43 AM"
type input "[DATE]"
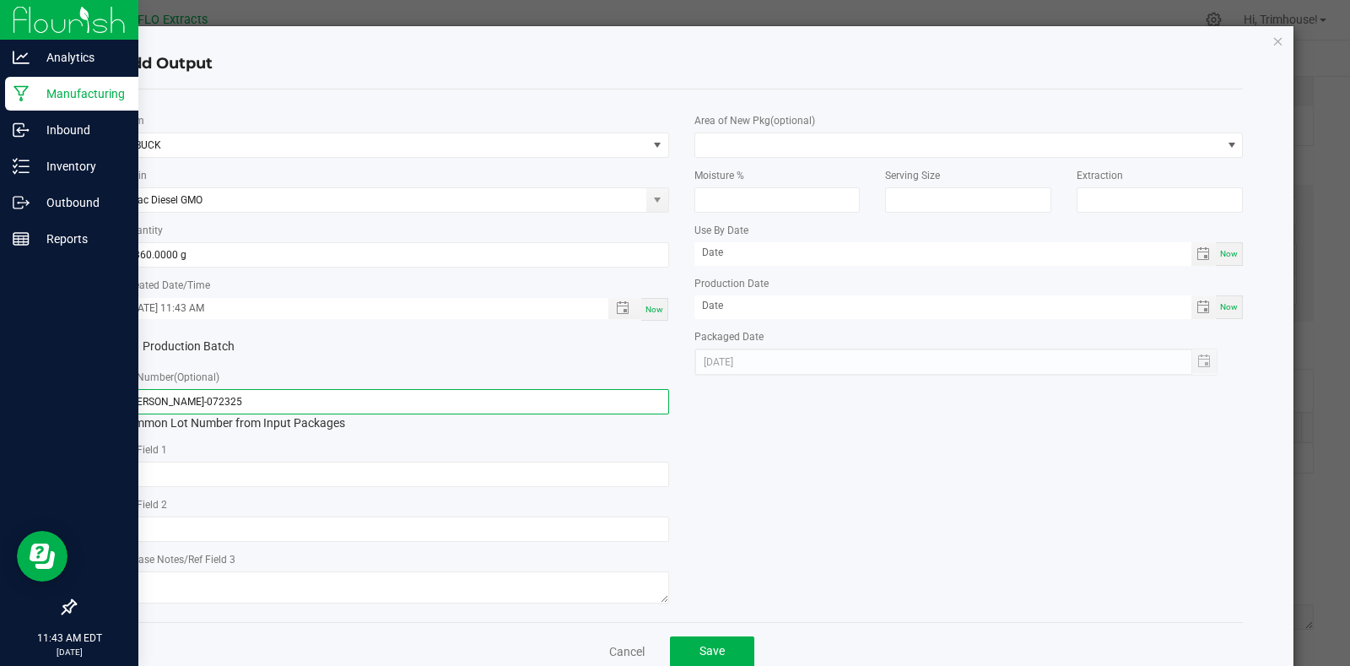
click at [153, 396] on input "[PERSON_NAME]-072325" at bounding box center [394, 401] width 549 height 25
type input "[PERSON_NAME]-072325"
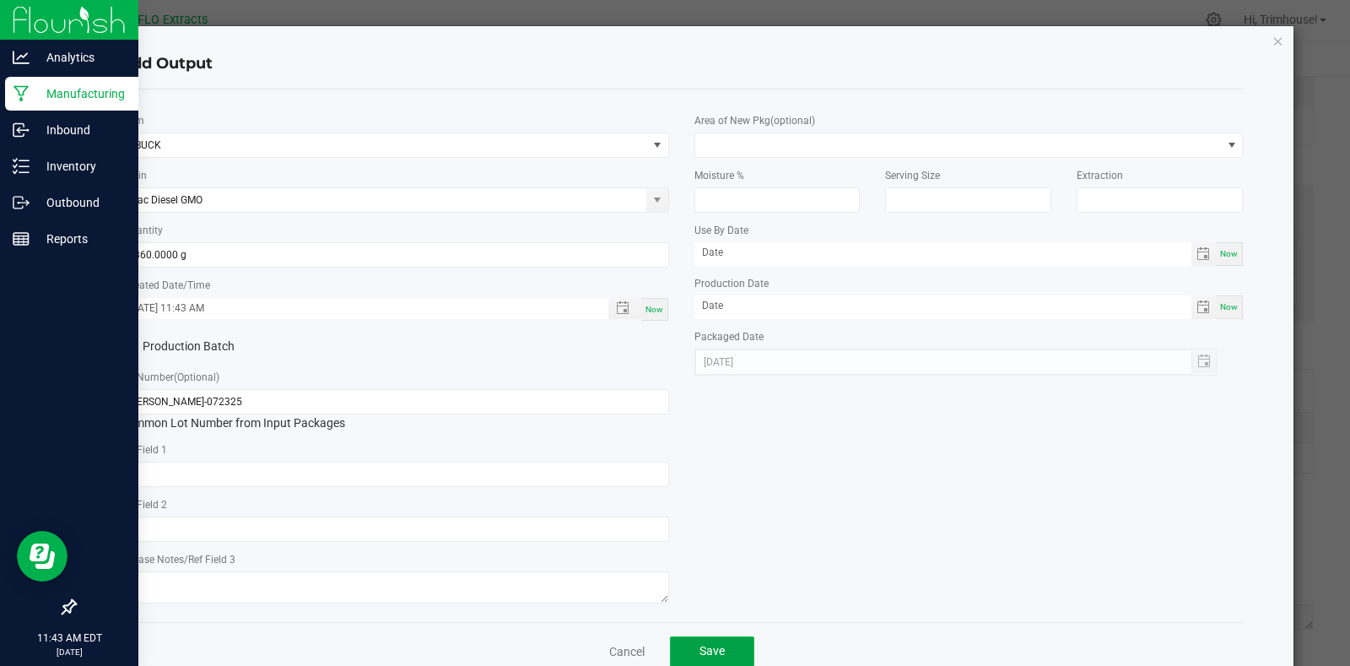
click at [696, 640] on button "Save" at bounding box center [712, 651] width 84 height 30
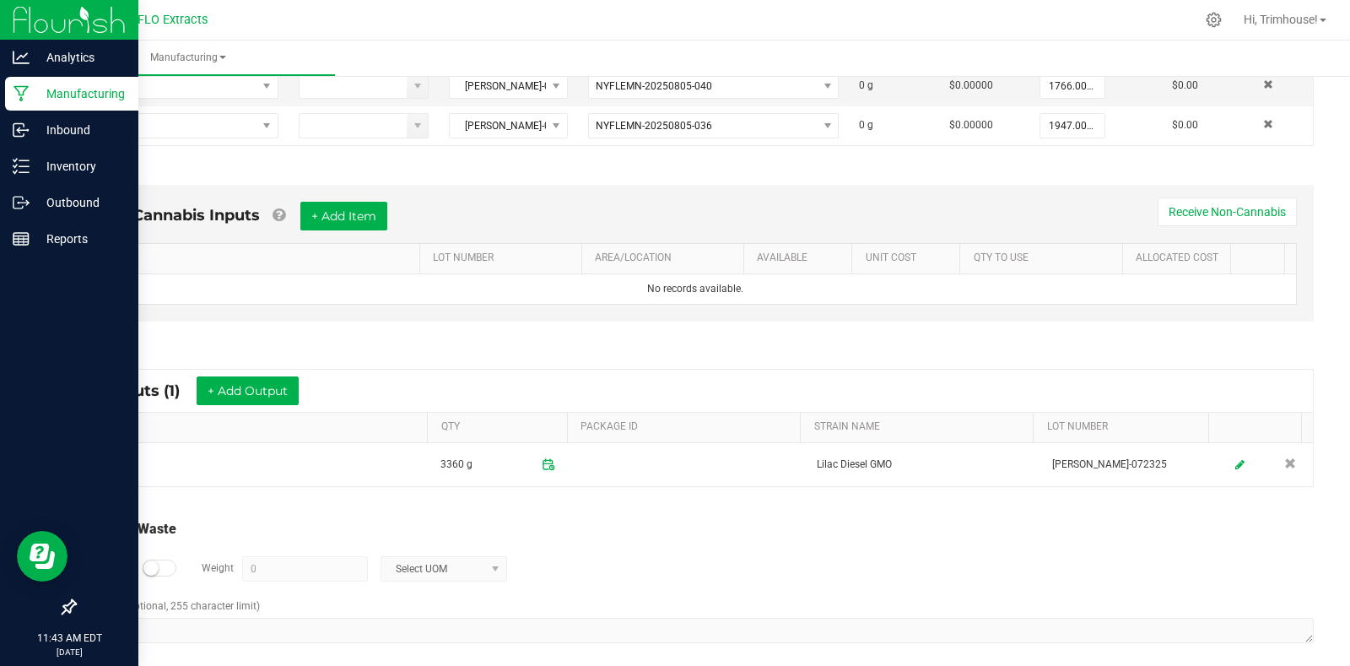
click at [162, 565] on div at bounding box center [160, 567] width 34 height 17
click at [282, 563] on input "0" at bounding box center [305, 569] width 124 height 24
click at [494, 563] on span at bounding box center [496, 569] width 14 height 14
click at [428, 423] on li "Gram" at bounding box center [442, 423] width 125 height 24
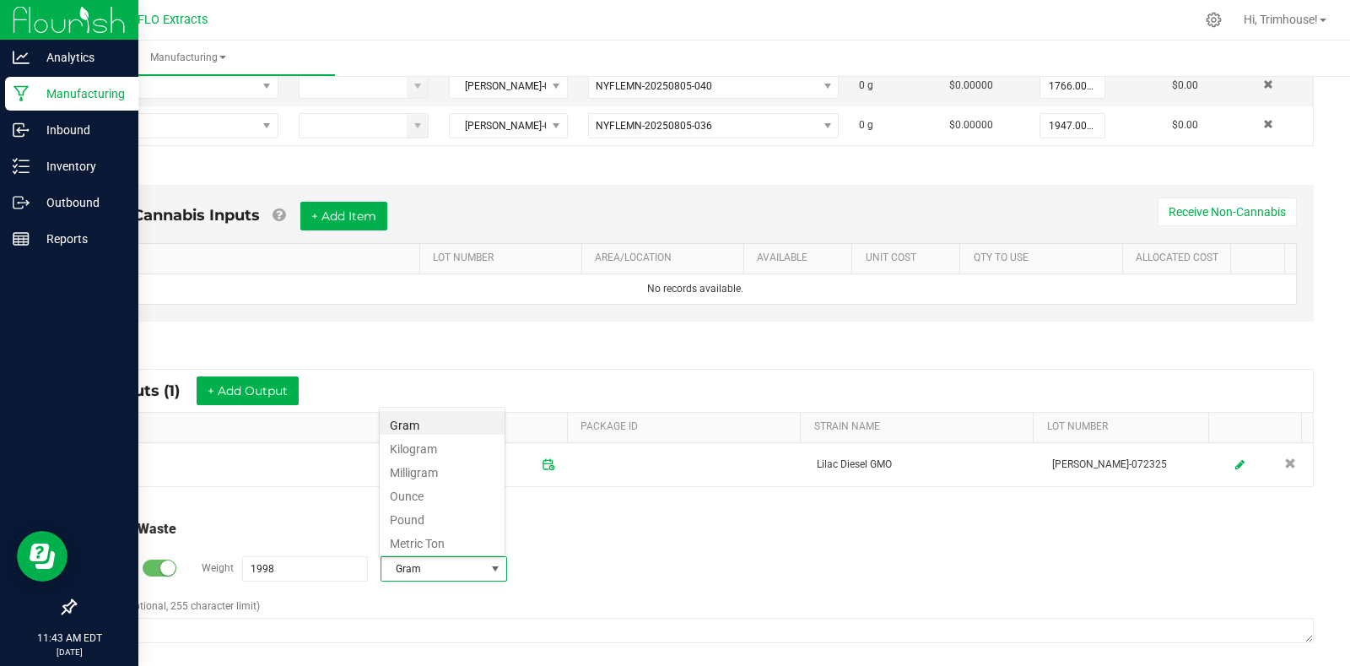
type input "1998 g"
click at [162, 567] on small at bounding box center [167, 567] width 15 height 15
click at [146, 567] on small at bounding box center [150, 567] width 15 height 15
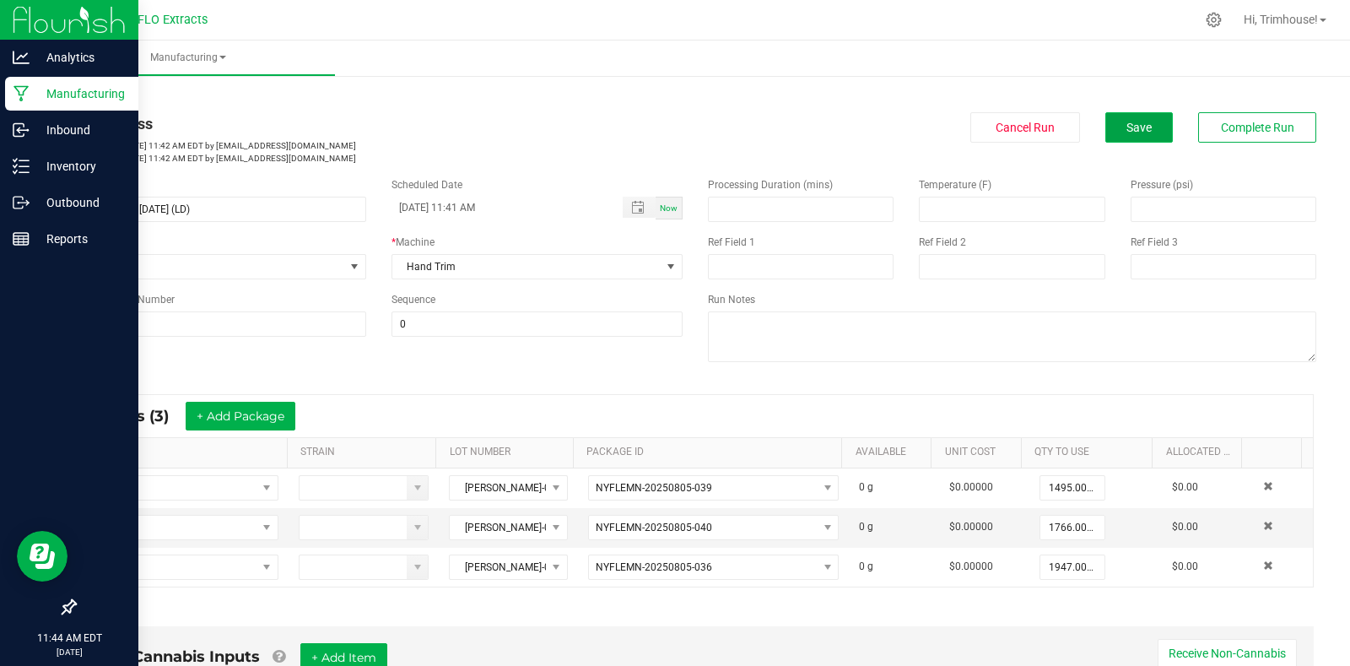
click at [1132, 132] on span "Save" at bounding box center [1138, 128] width 25 height 14
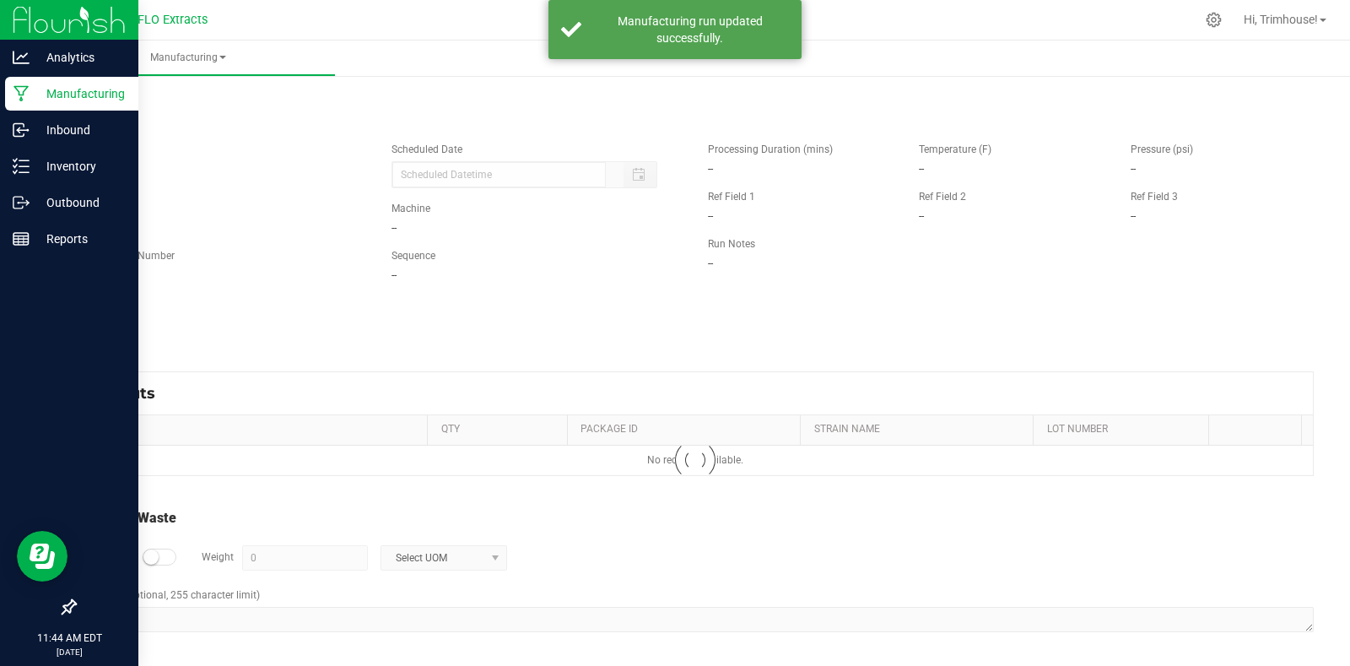
type input "[DATE] 11:41 AM"
type input "1998 g"
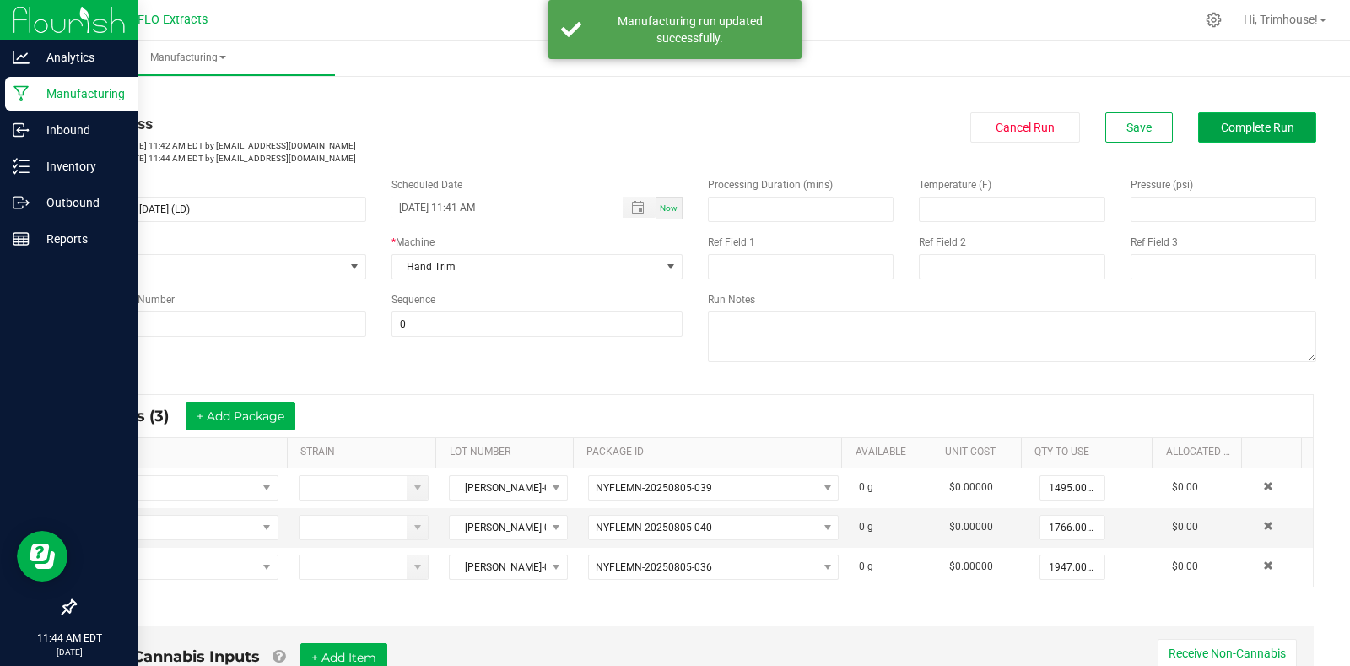
click at [1221, 130] on span "Complete Run" at bounding box center [1257, 128] width 73 height 14
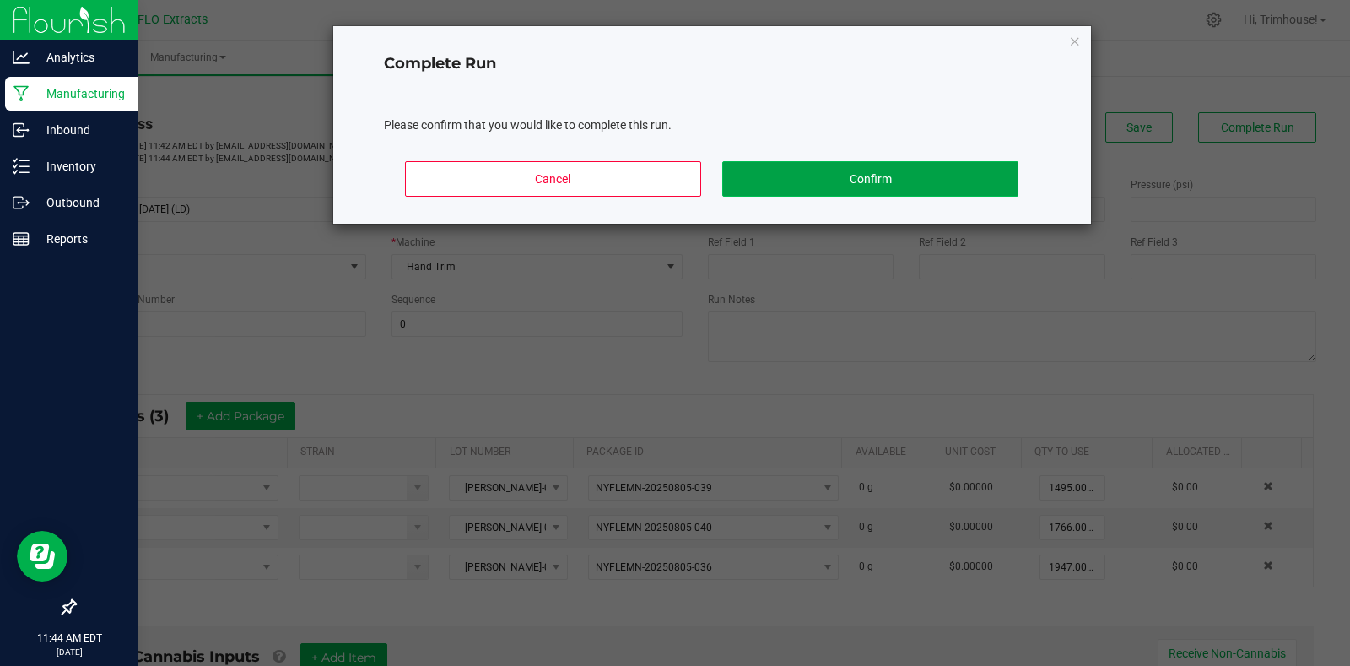
click at [827, 173] on button "Confirm" at bounding box center [869, 178] width 295 height 35
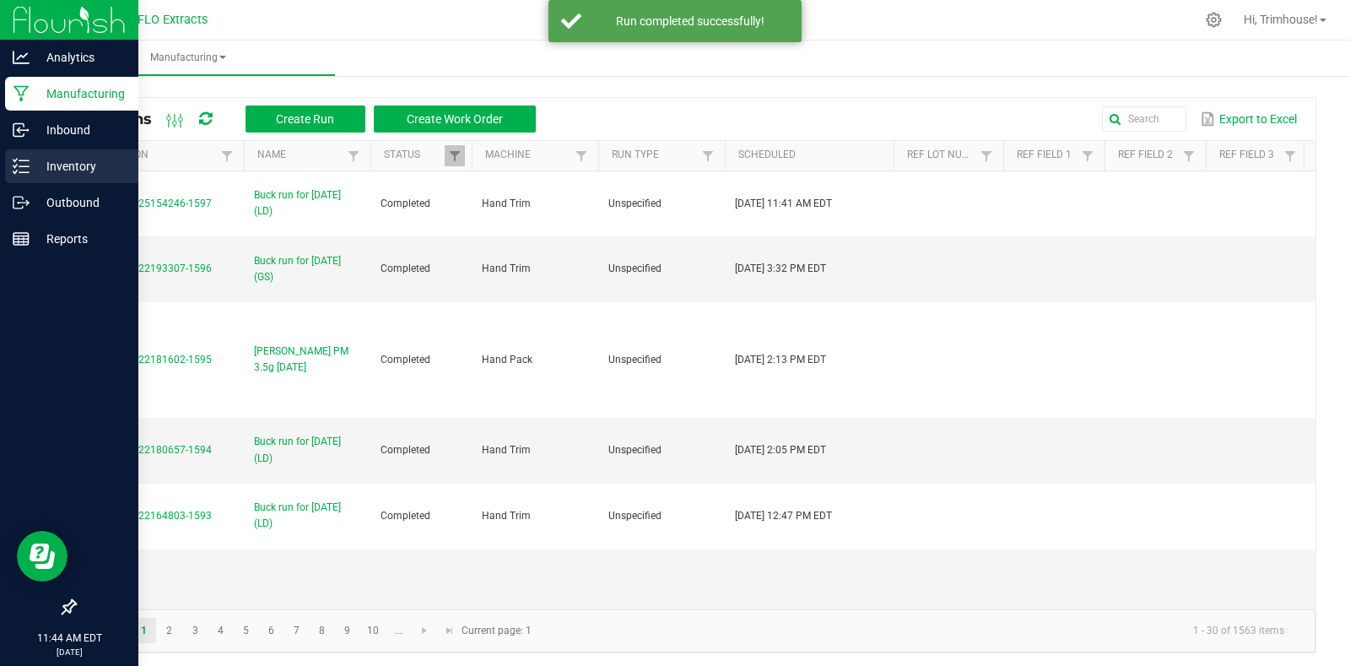
click at [48, 157] on p "Inventory" at bounding box center [80, 166] width 101 height 20
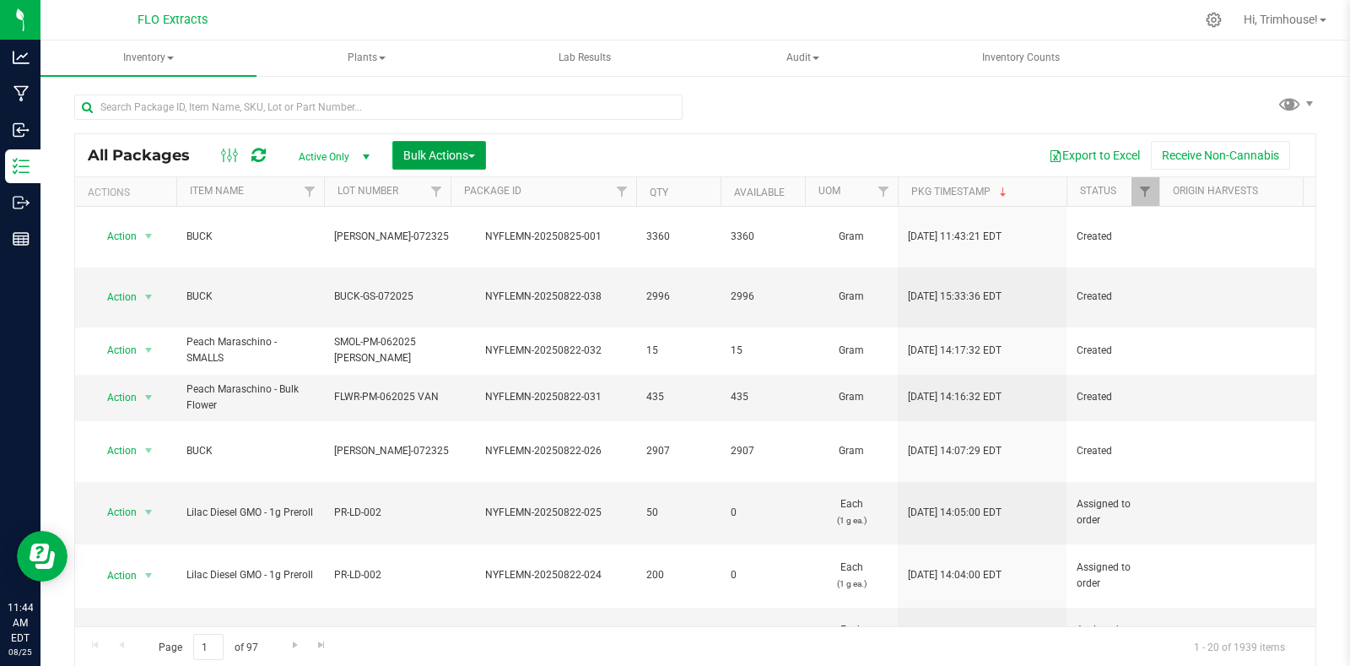
click at [451, 157] on span "Bulk Actions" at bounding box center [439, 156] width 72 height 14
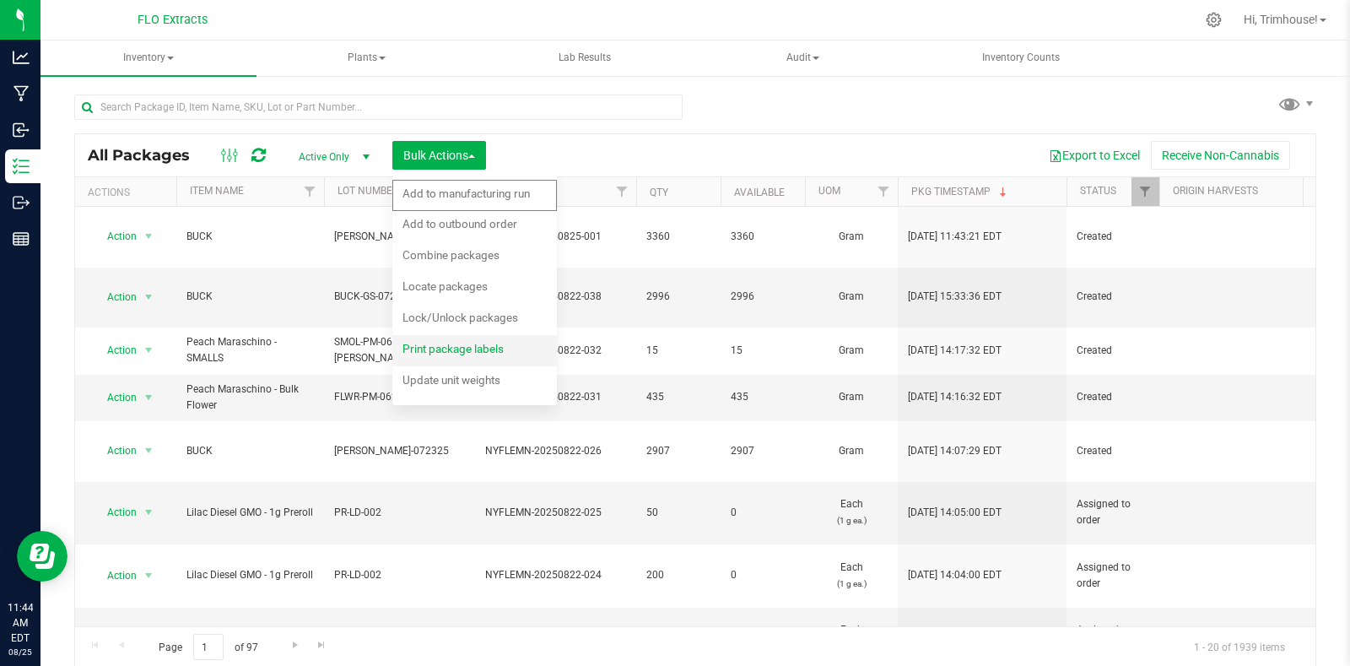
click at [446, 348] on span "Print package labels" at bounding box center [452, 349] width 101 height 14
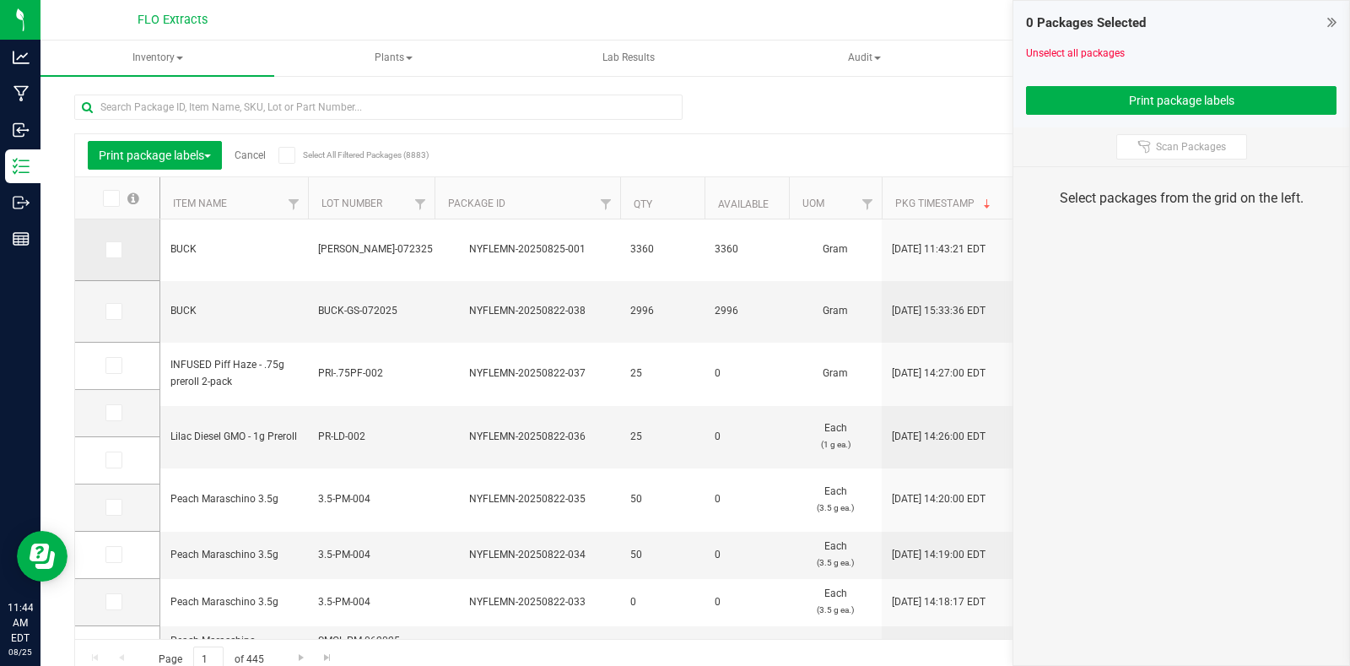
click at [108, 250] on icon at bounding box center [112, 250] width 11 height 0
click at [0, 0] on input "checkbox" at bounding box center [0, 0] width 0 height 0
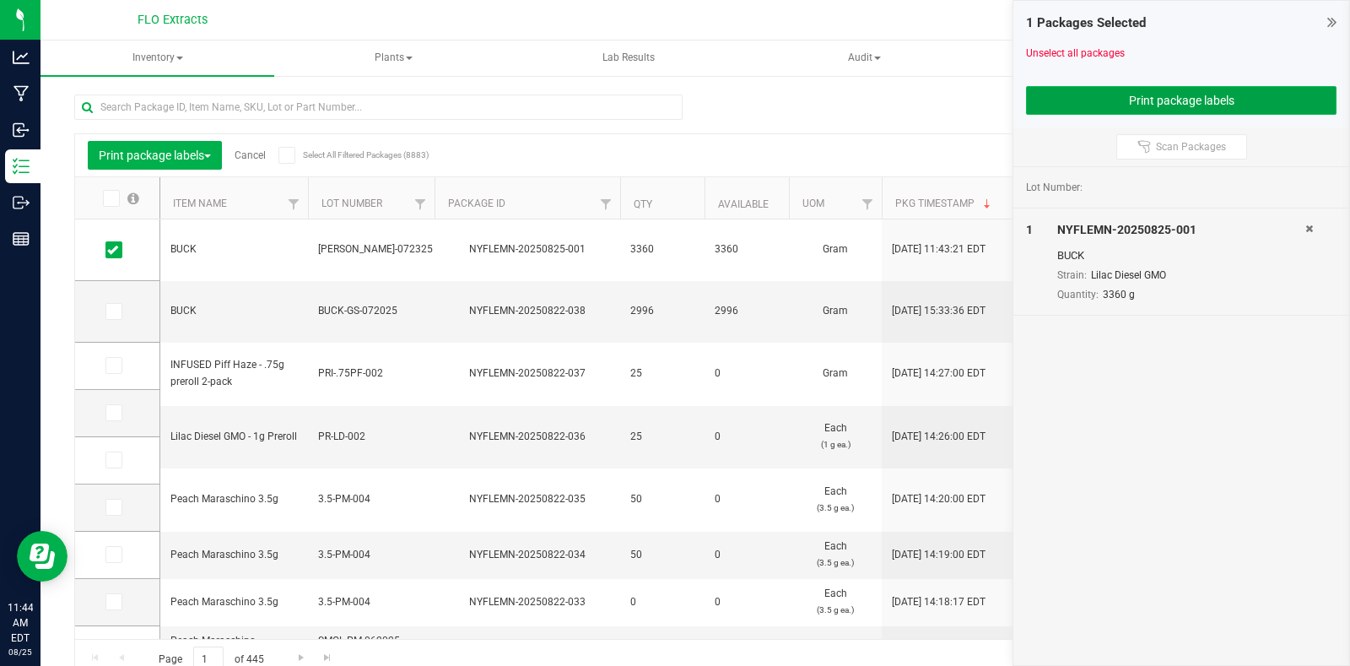
click at [1131, 103] on button "Print package labels" at bounding box center [1181, 100] width 311 height 29
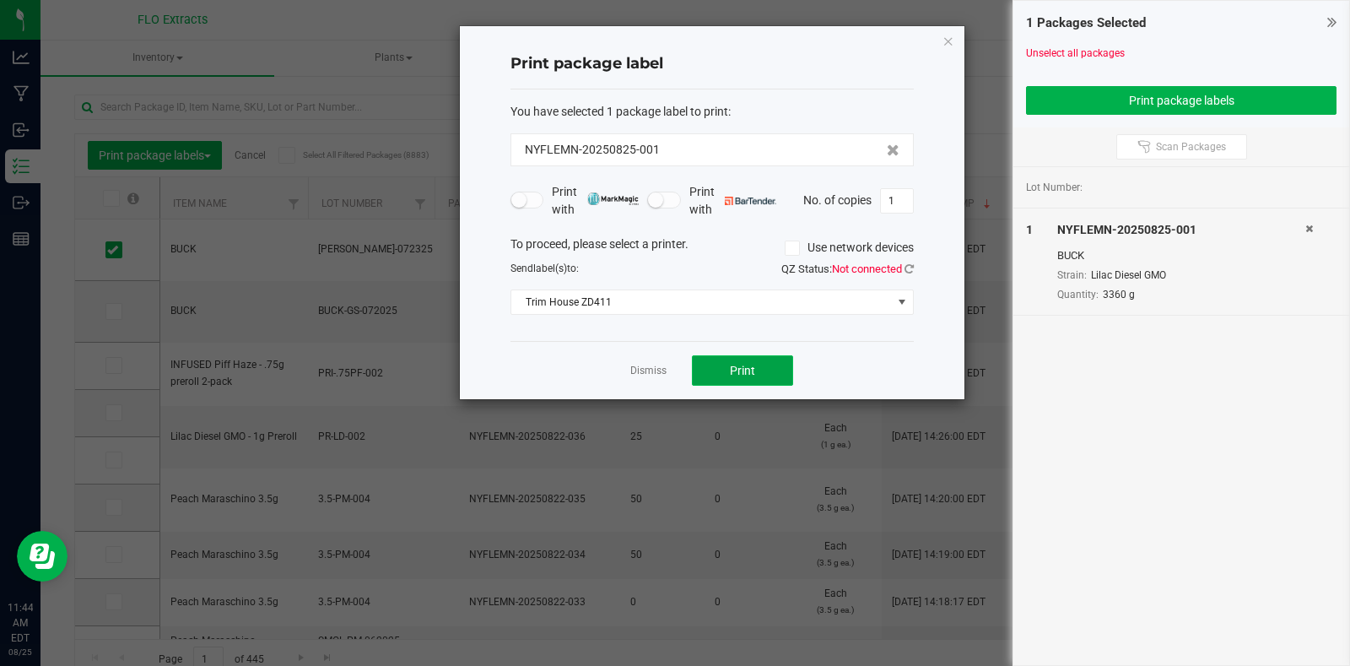
click at [732, 374] on span "Print" at bounding box center [742, 371] width 25 height 14
